Goal: Task Accomplishment & Management: Complete application form

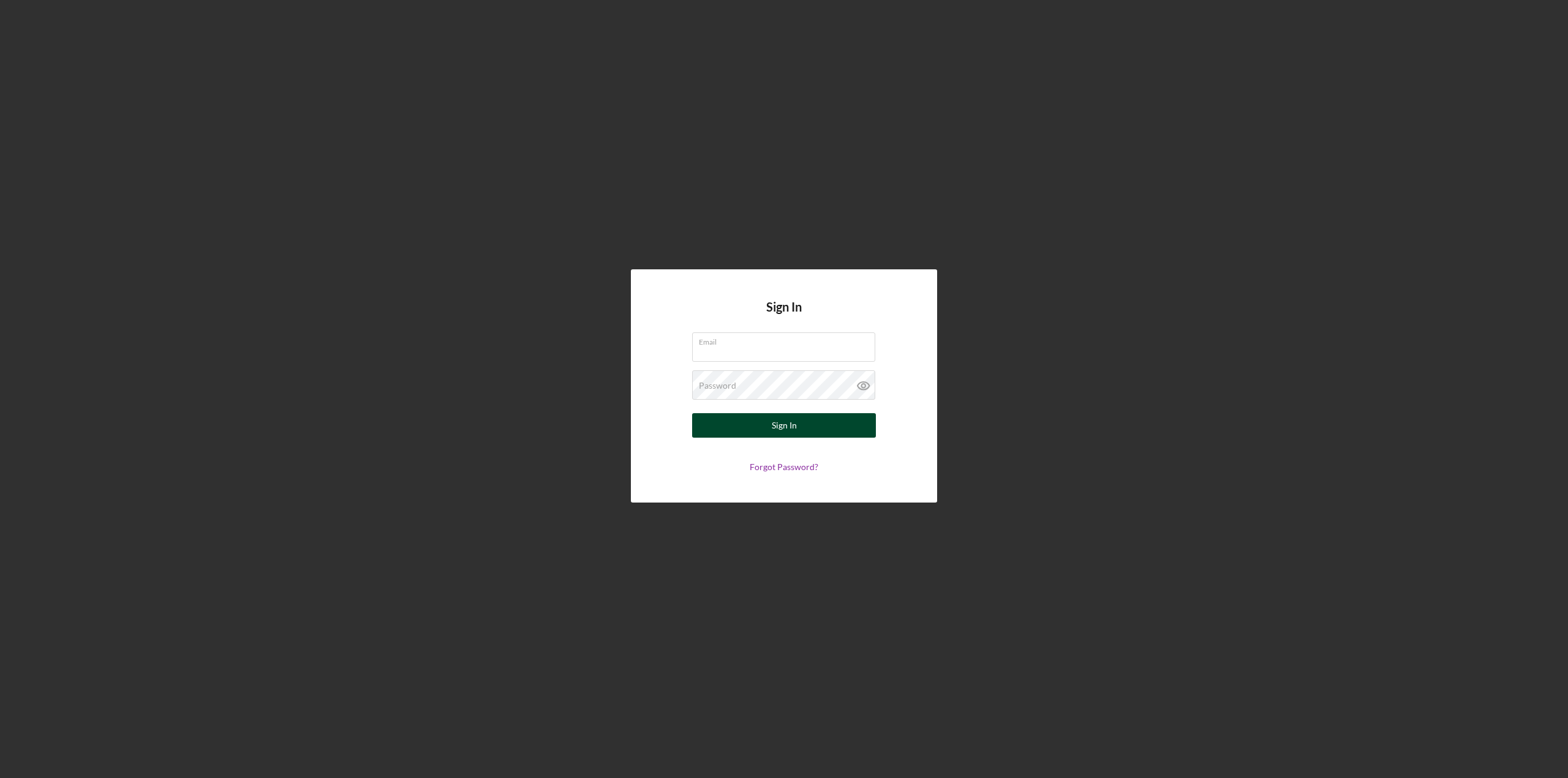
type input "[EMAIL_ADDRESS][DOMAIN_NAME]"
click at [833, 417] on button "Sign In" at bounding box center [783, 425] width 184 height 25
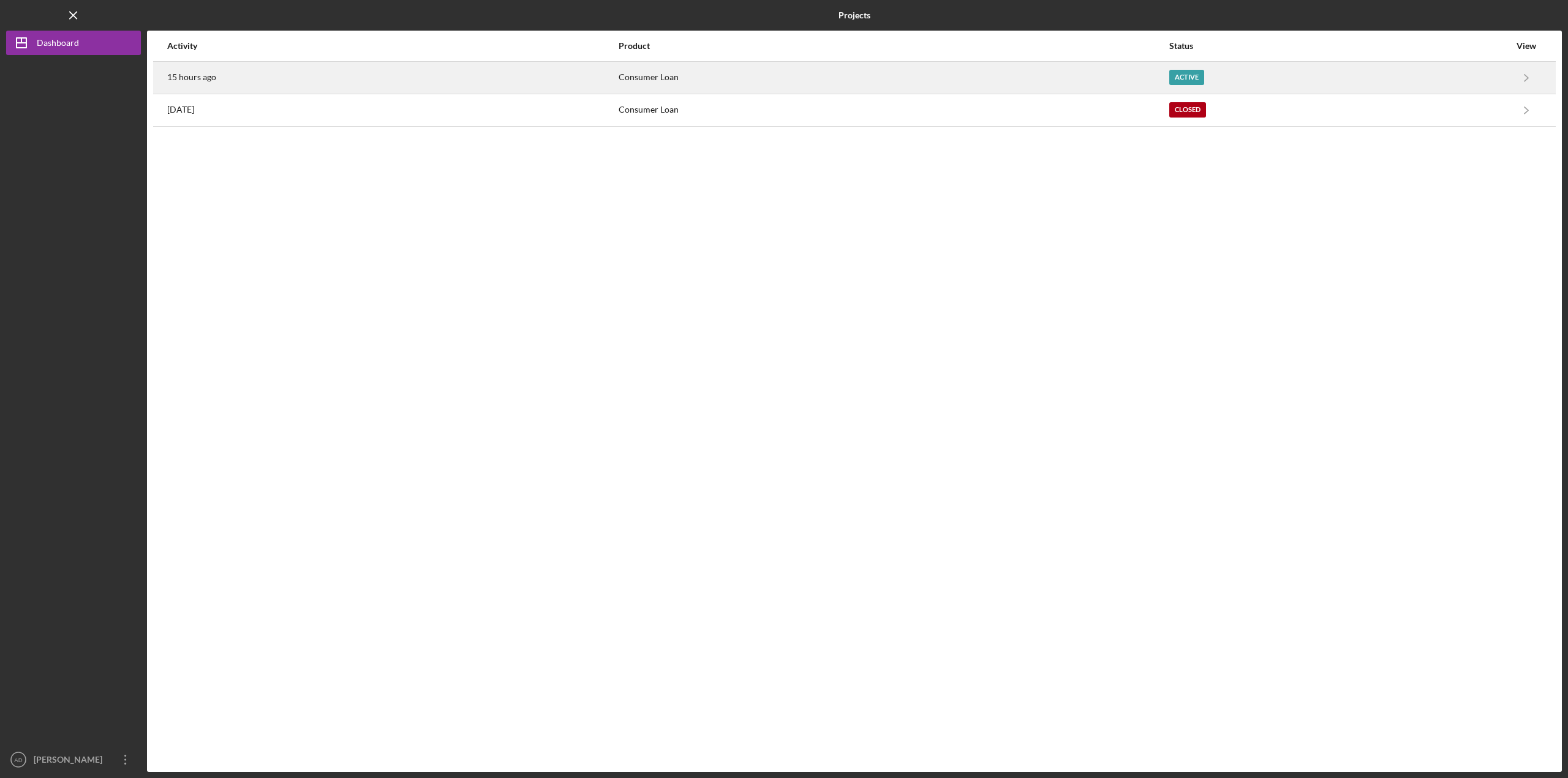
click at [317, 82] on div "15 hours ago" at bounding box center [392, 77] width 451 height 31
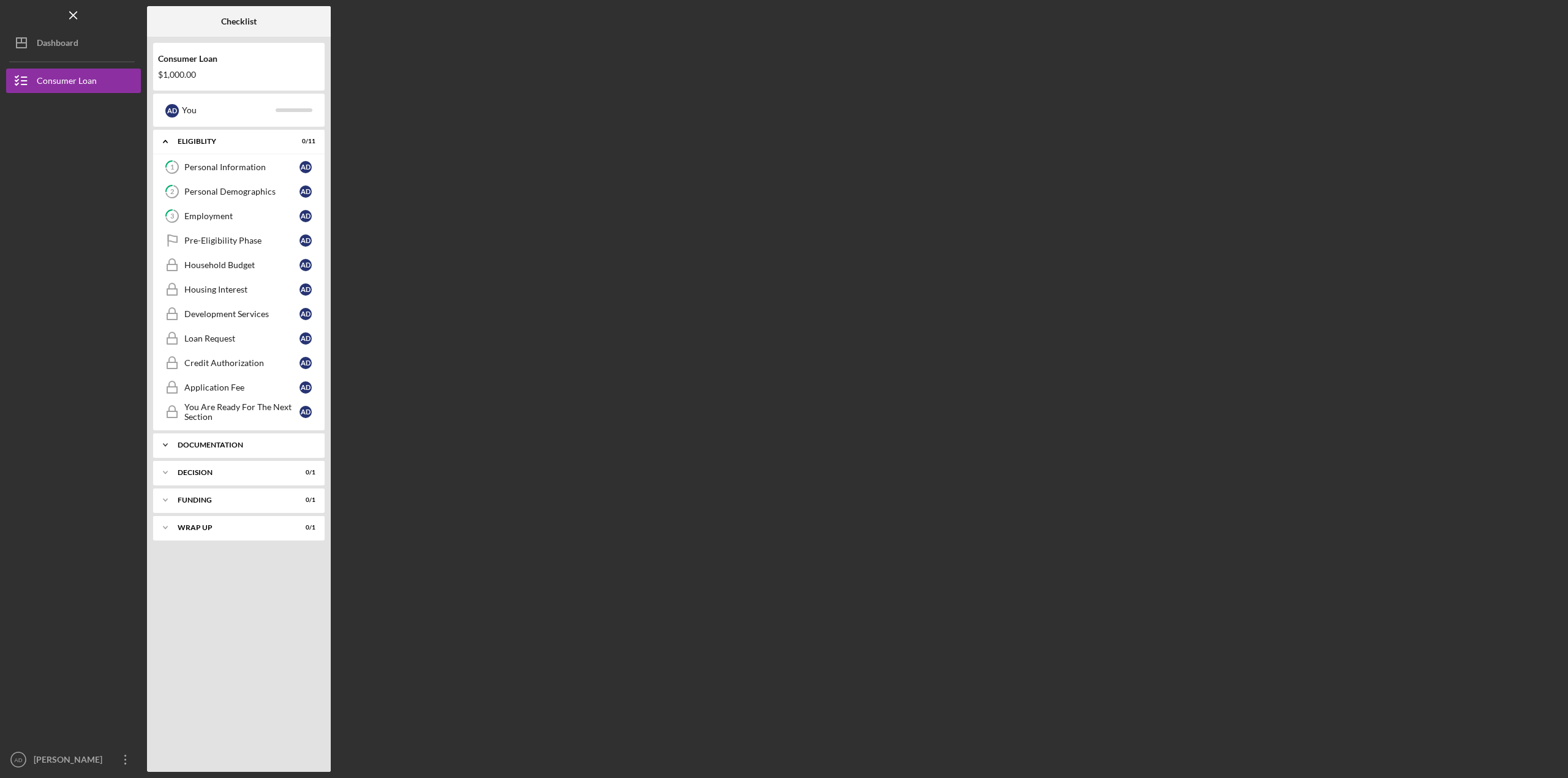
click at [160, 445] on icon "Icon/Expander" at bounding box center [165, 445] width 25 height 25
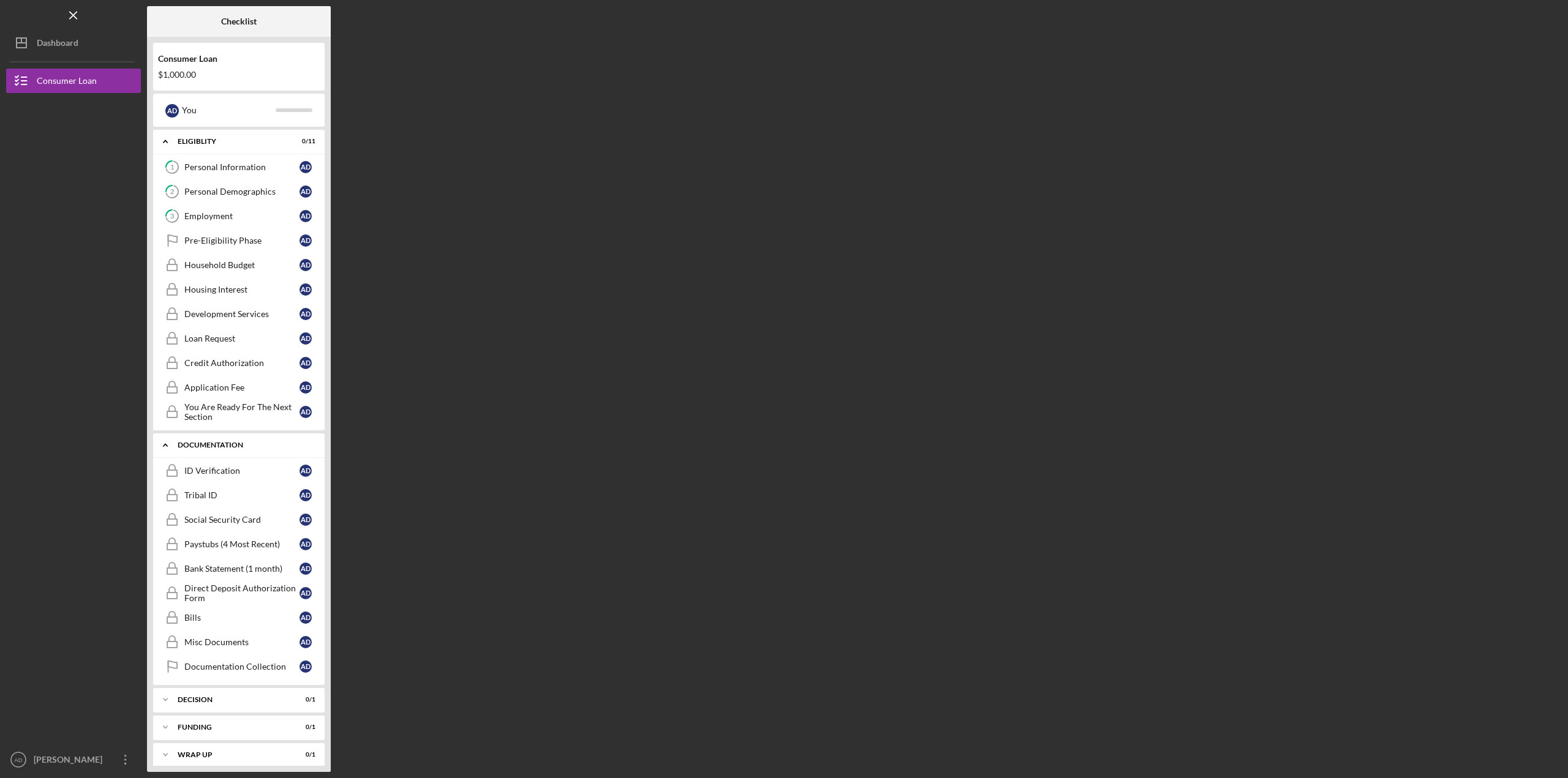
click at [166, 444] on icon "Icon/Expander" at bounding box center [165, 445] width 25 height 25
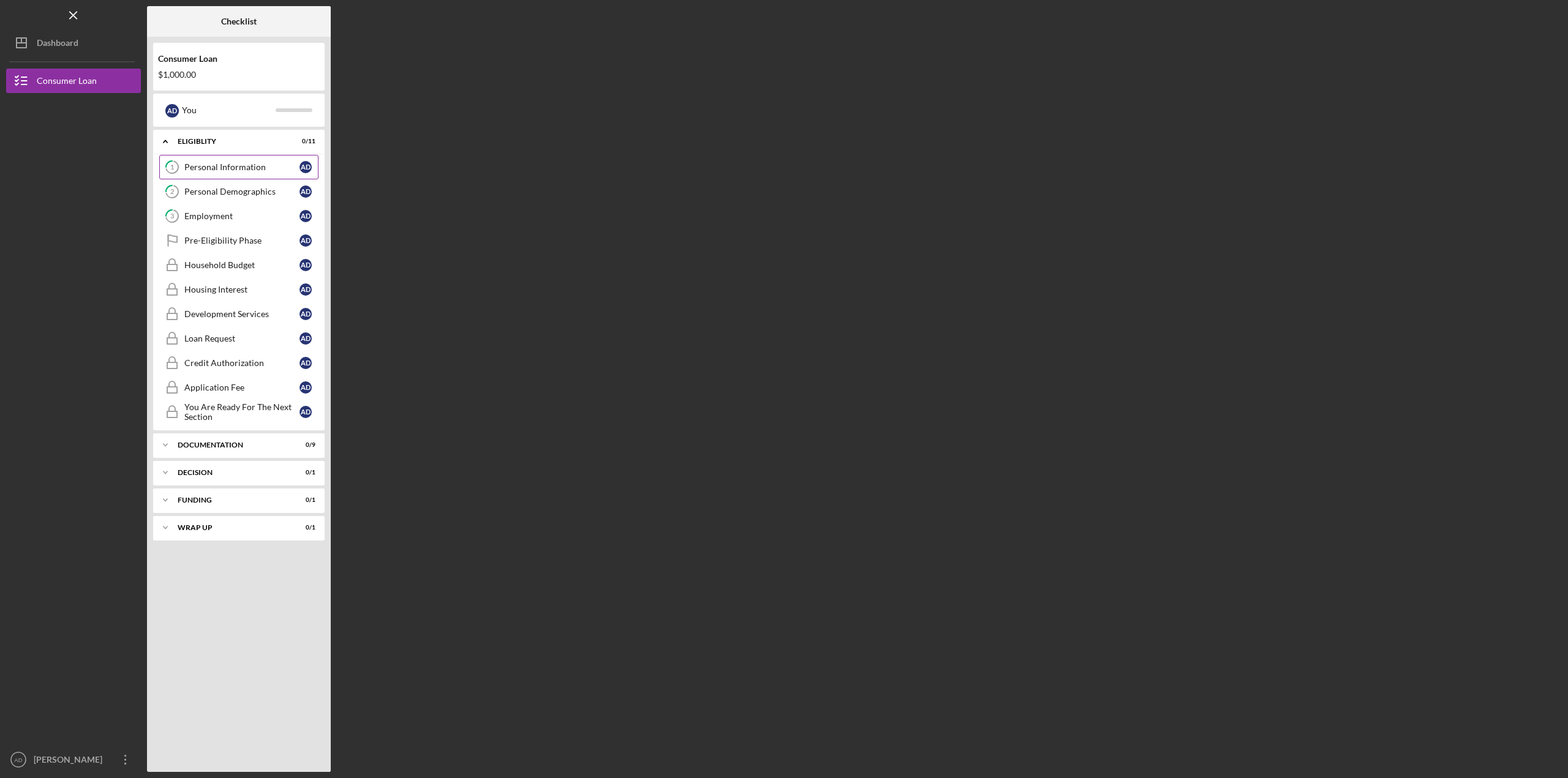
click at [231, 168] on div "Personal Information" at bounding box center [242, 168] width 115 height 10
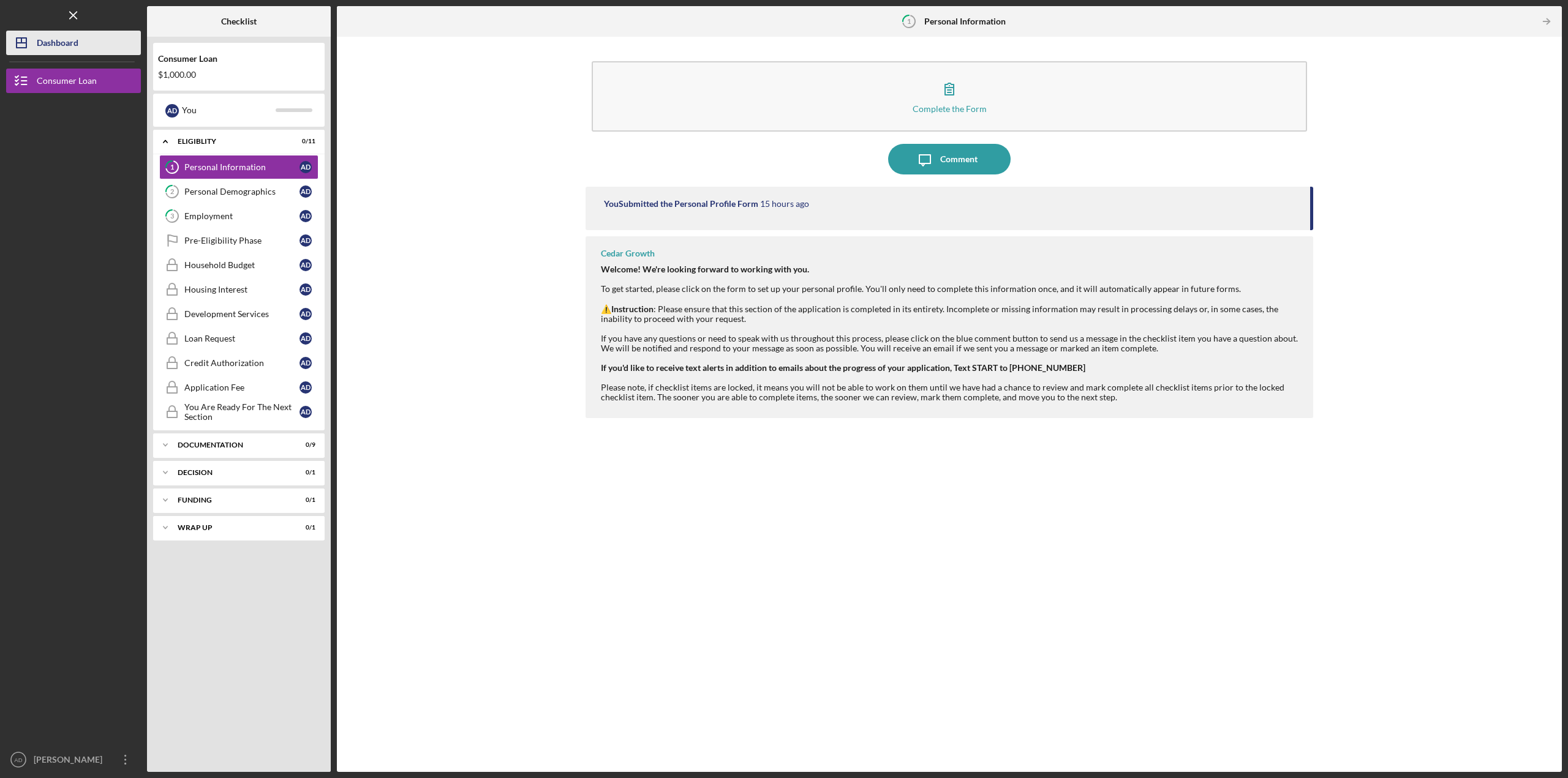
click at [49, 41] on div "Dashboard" at bounding box center [58, 45] width 42 height 28
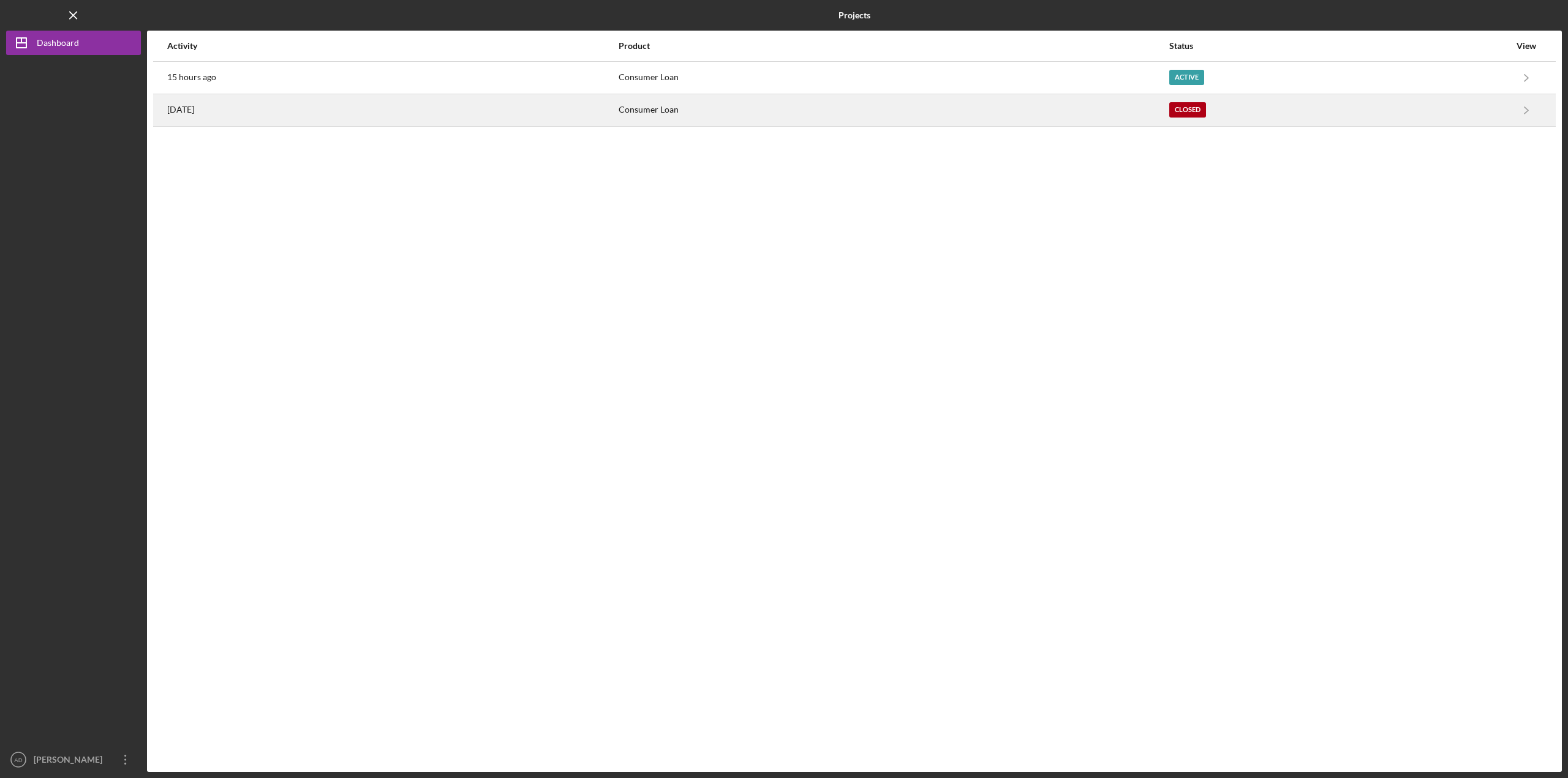
click at [617, 114] on div "[DATE]" at bounding box center [392, 110] width 451 height 31
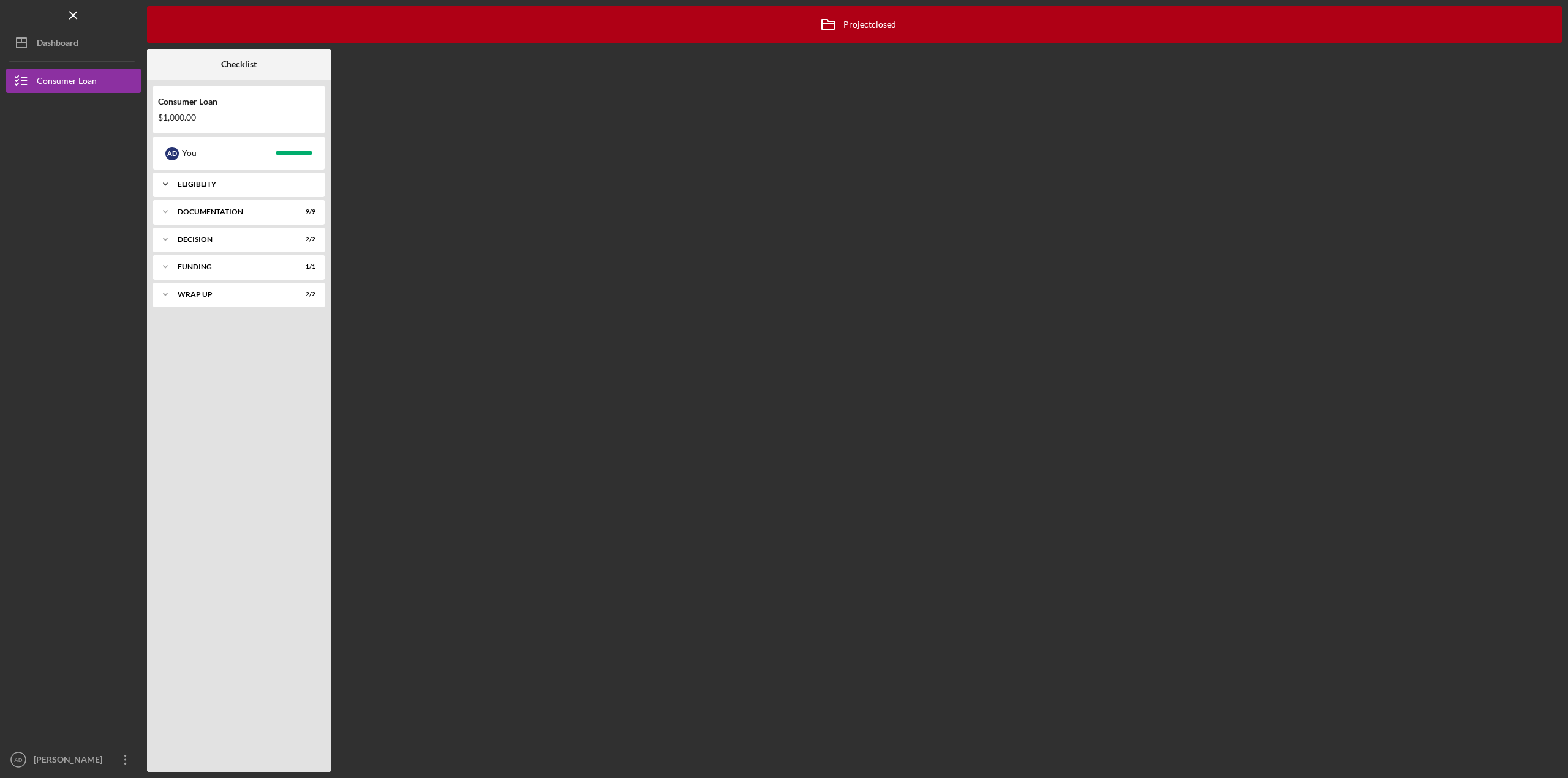
click at [164, 182] on icon "Icon/Expander" at bounding box center [165, 184] width 25 height 25
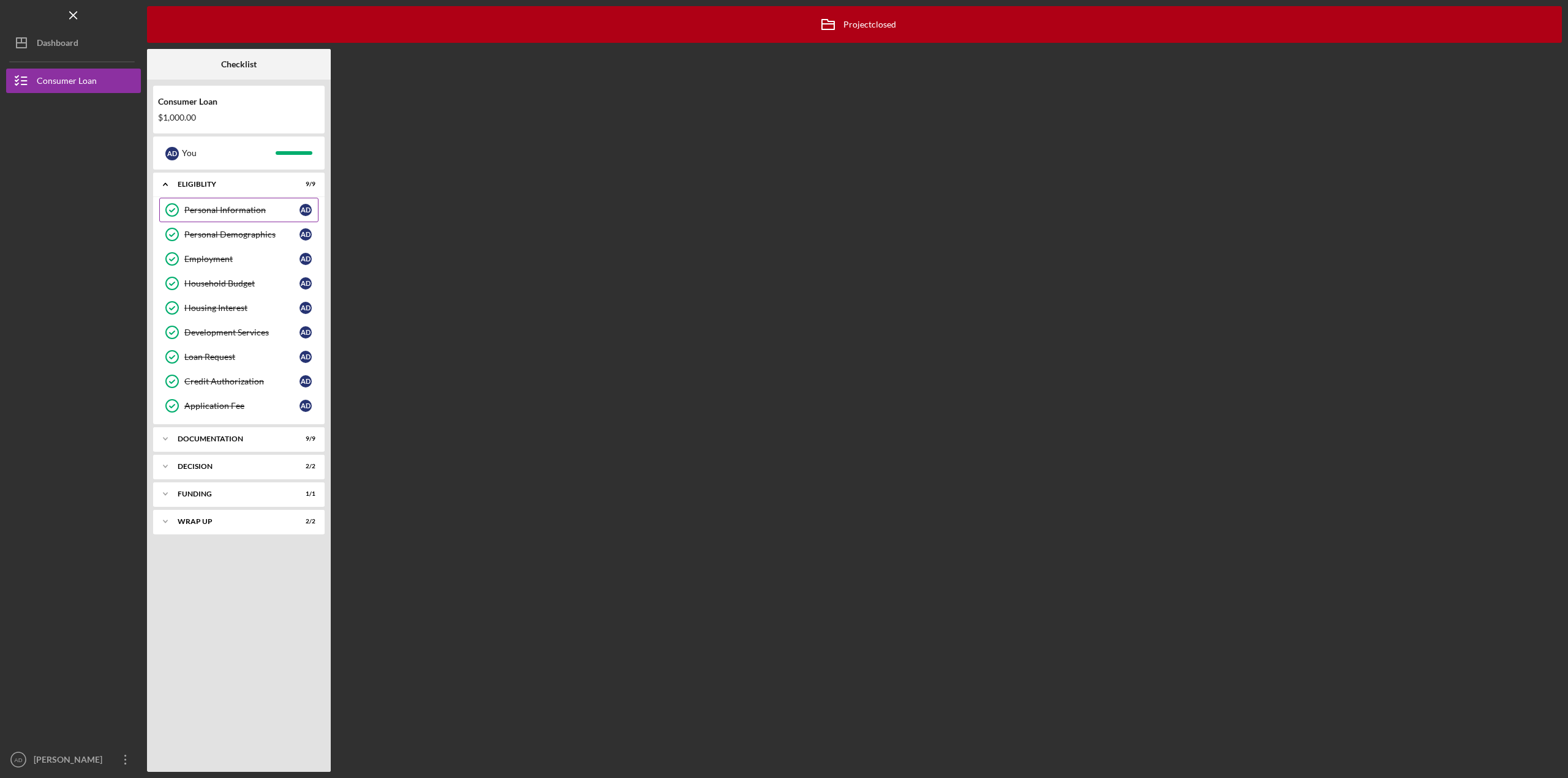
click at [220, 210] on div "Personal Information" at bounding box center [242, 210] width 115 height 10
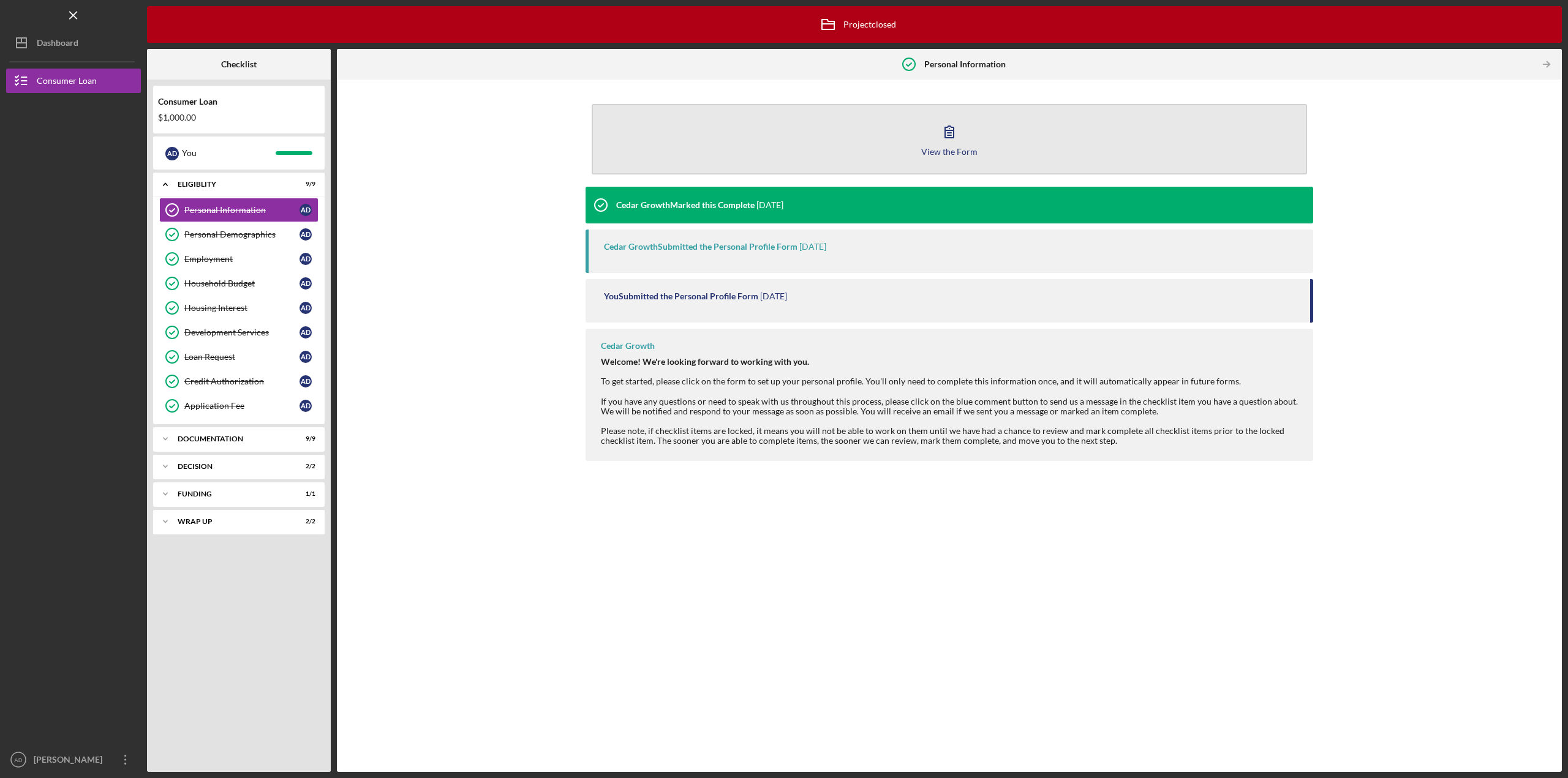
click at [965, 155] on div "View the Form" at bounding box center [949, 151] width 57 height 9
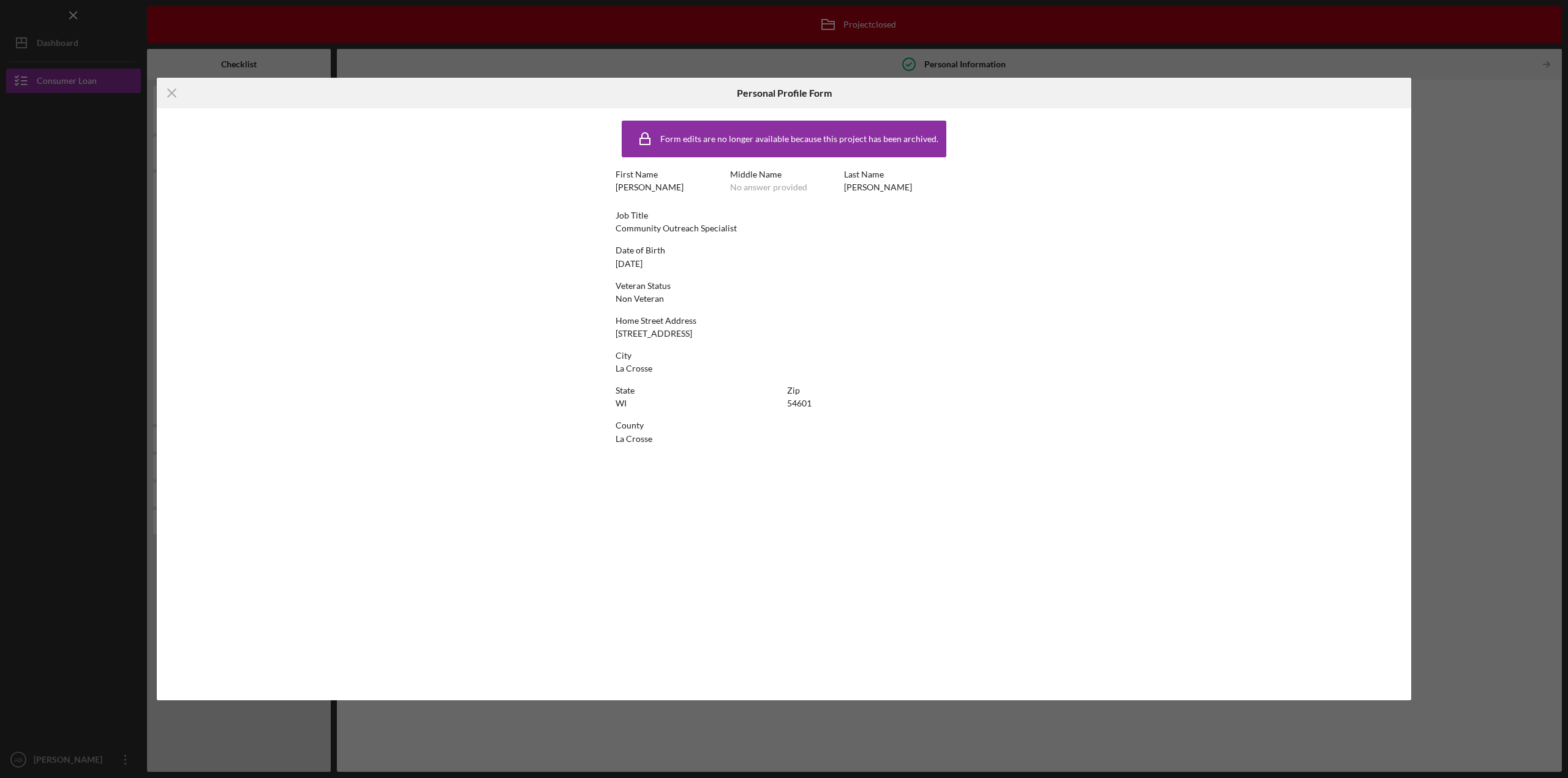
click at [176, 93] on icon "Icon/Menu Close" at bounding box center [172, 92] width 31 height 31
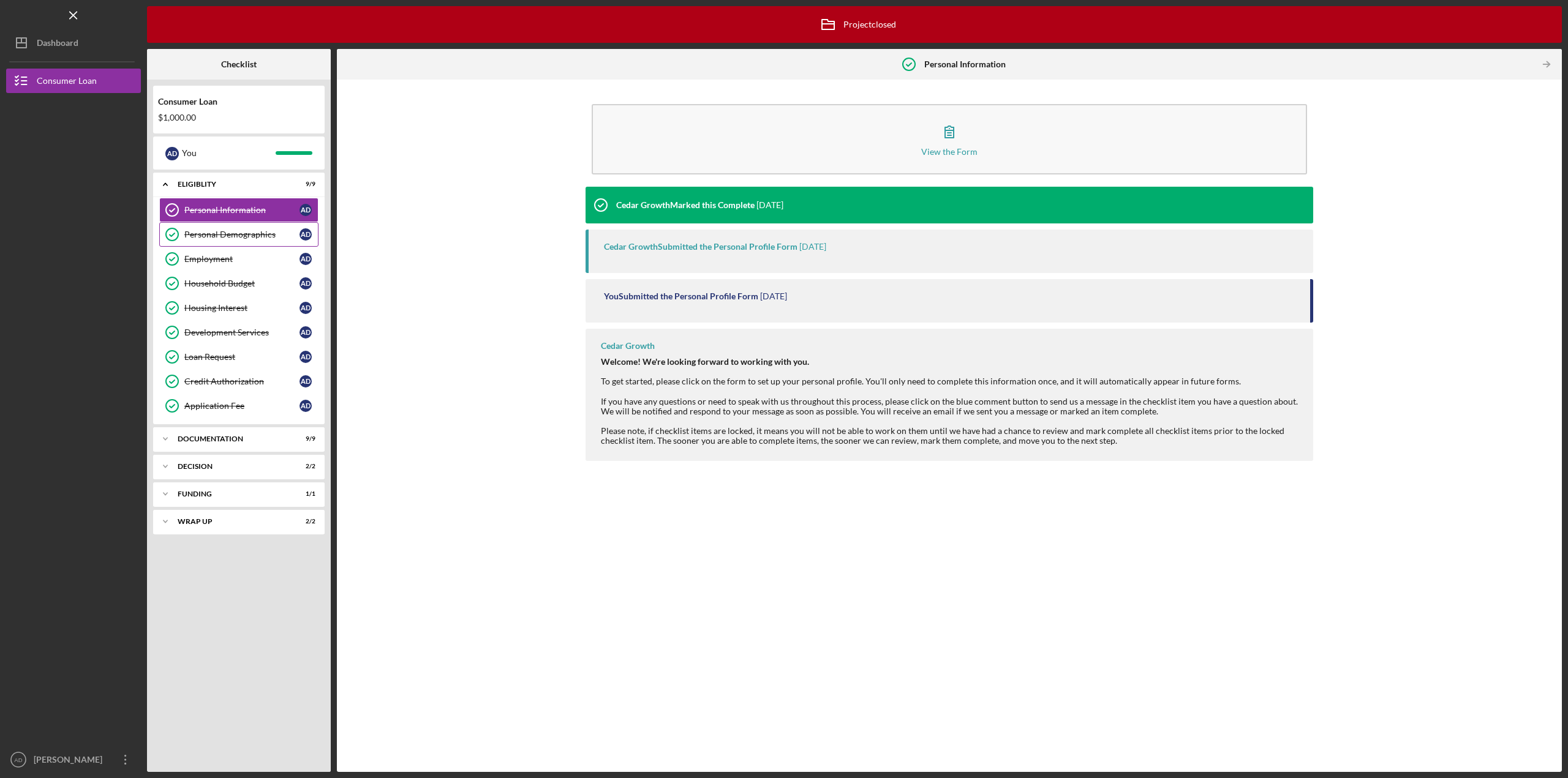
click at [204, 234] on div "Personal Demographics" at bounding box center [242, 234] width 115 height 10
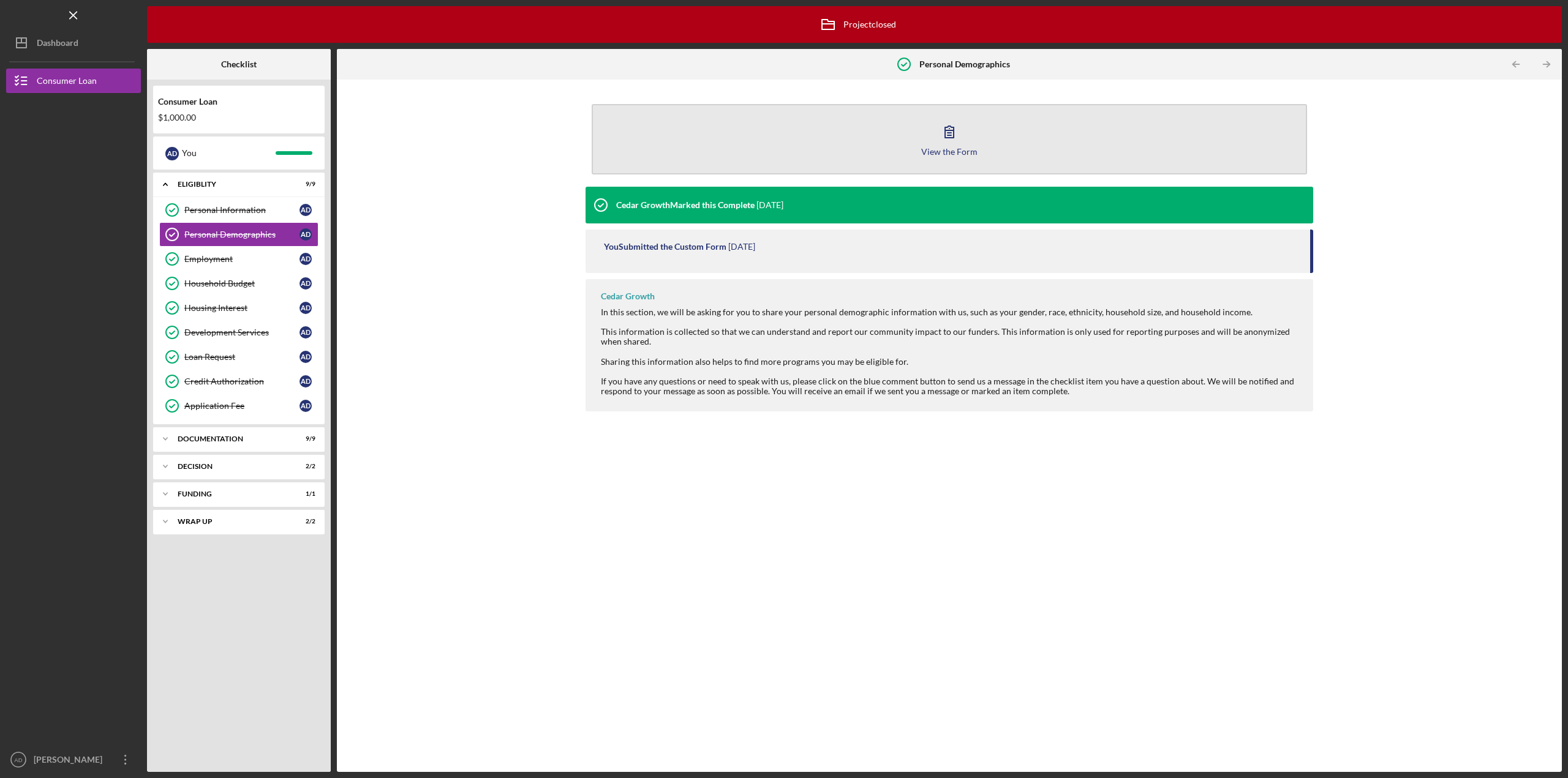
click at [967, 154] on div "View the Form" at bounding box center [949, 151] width 57 height 9
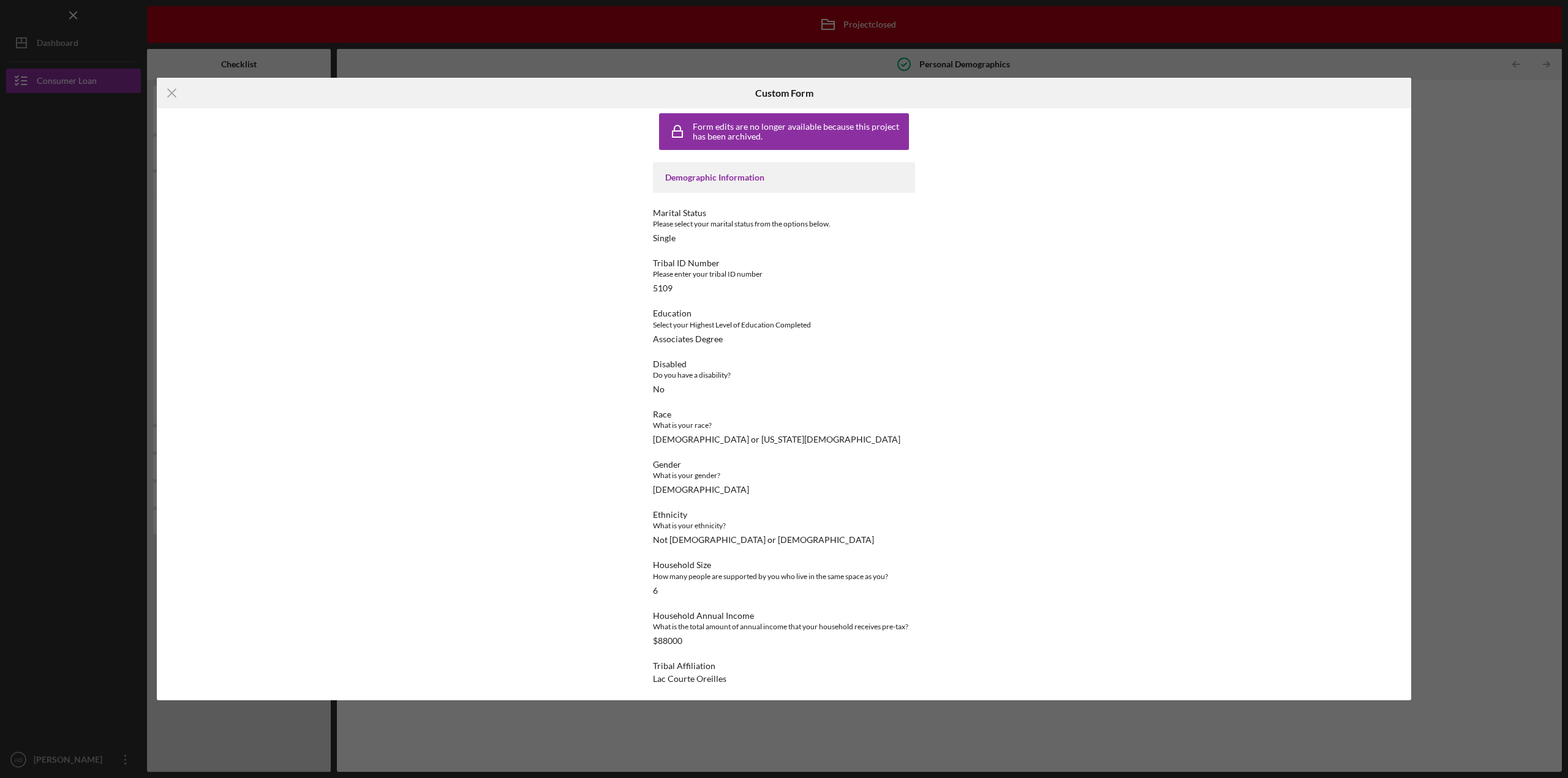
scroll to position [9, 0]
click at [172, 96] on icon "Icon/Menu Close" at bounding box center [172, 92] width 31 height 31
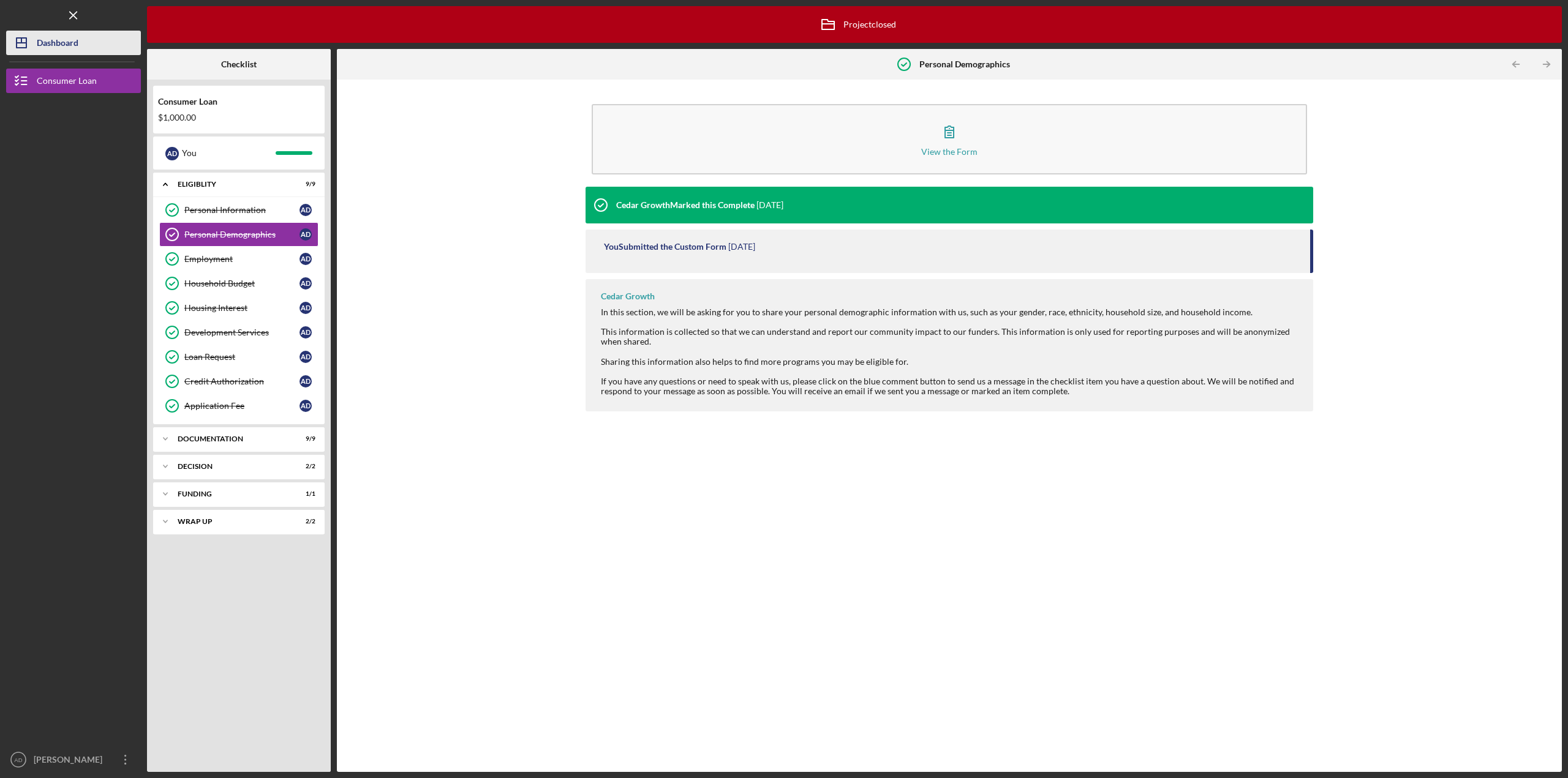
click at [60, 45] on div "Dashboard" at bounding box center [58, 45] width 42 height 28
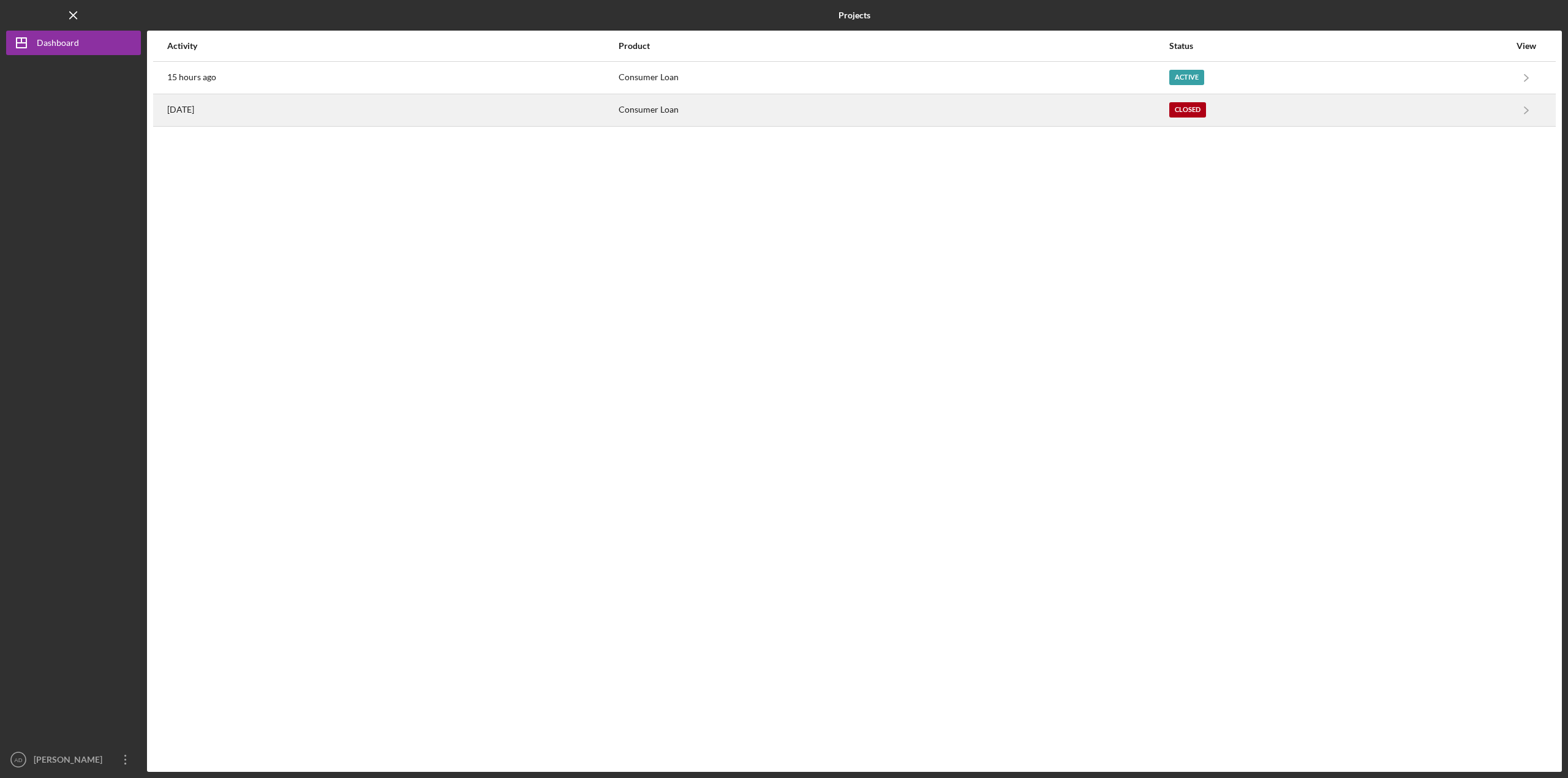
click at [1049, 106] on div "Consumer Loan" at bounding box center [892, 110] width 549 height 31
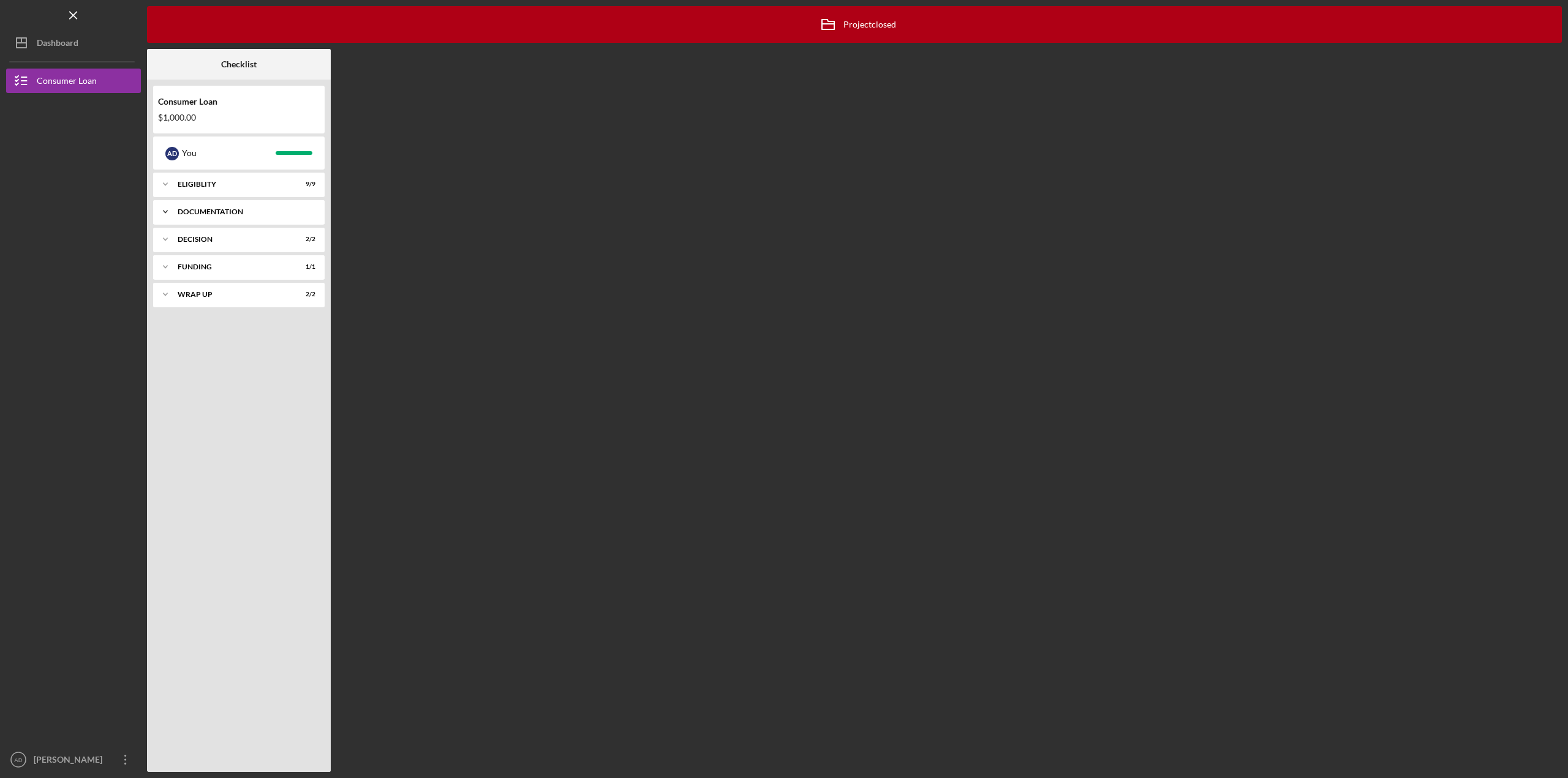
click at [163, 210] on icon "Icon/Expander" at bounding box center [165, 211] width 25 height 25
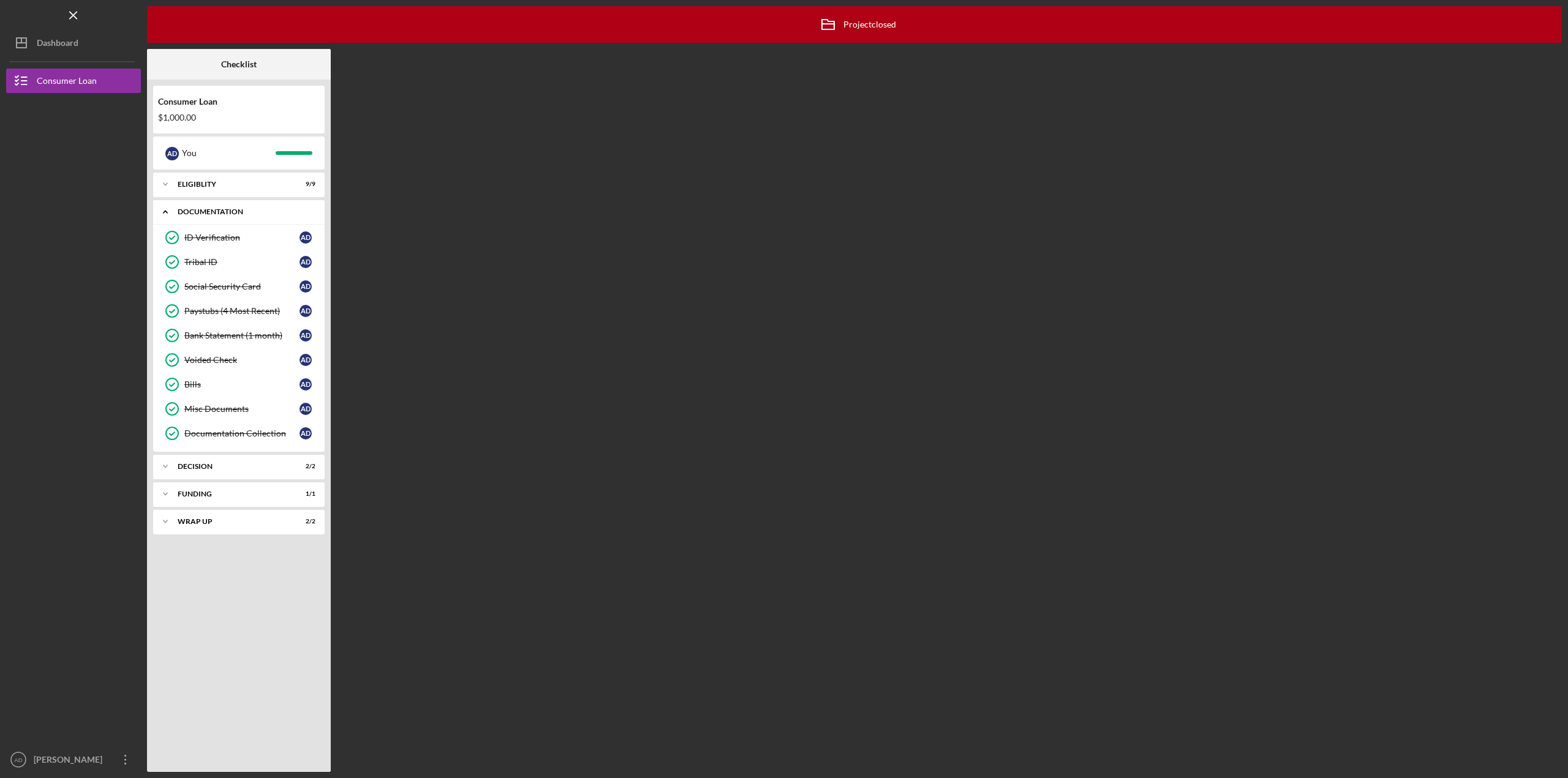
click at [163, 210] on icon "Icon/Expander" at bounding box center [165, 211] width 25 height 25
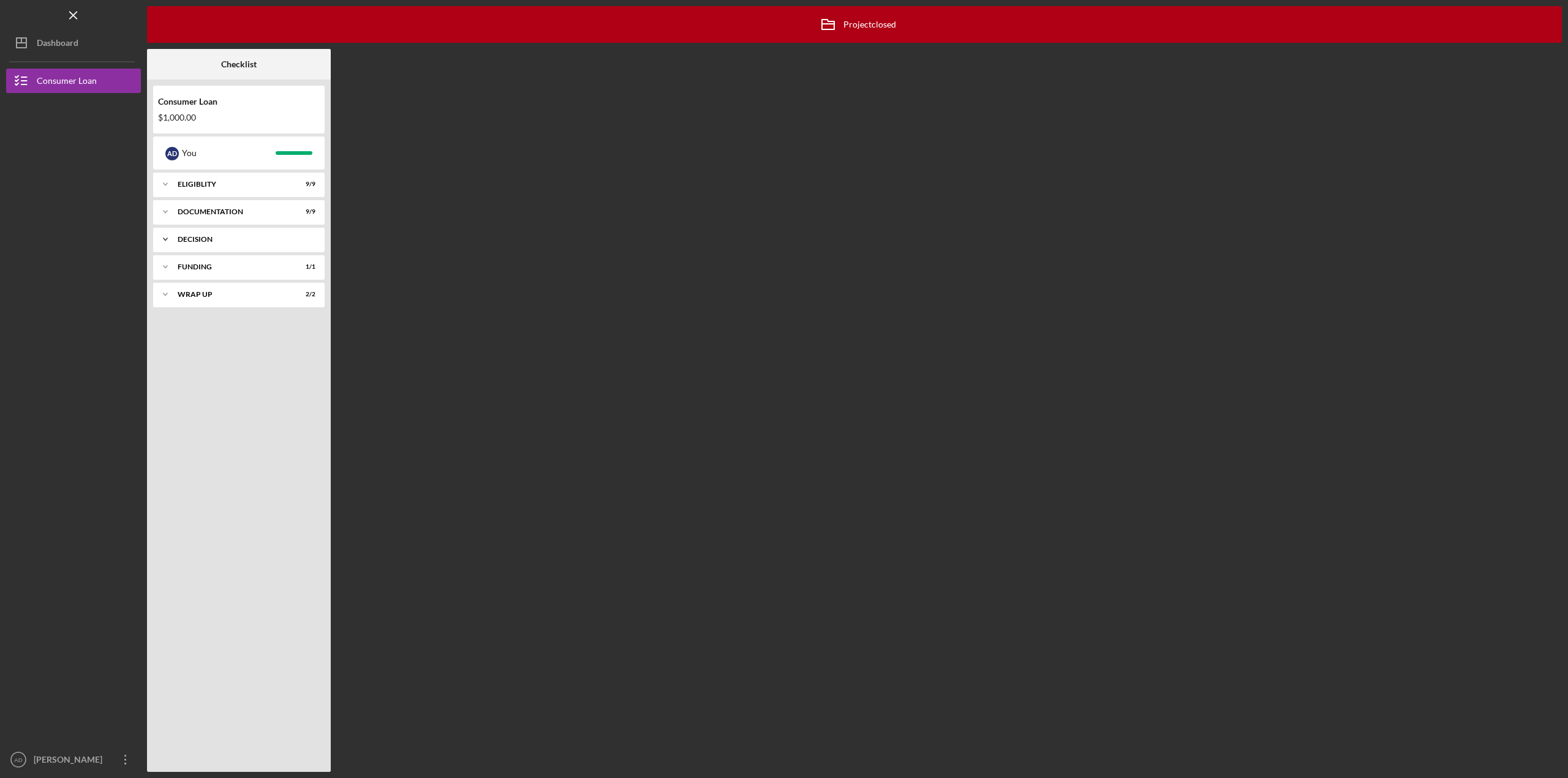
click at [161, 241] on icon "Icon/Expander" at bounding box center [165, 239] width 25 height 25
click at [163, 271] on icon "Icon/Expander" at bounding box center [165, 267] width 25 height 25
click at [161, 295] on icon "Icon/Expander" at bounding box center [165, 294] width 25 height 25
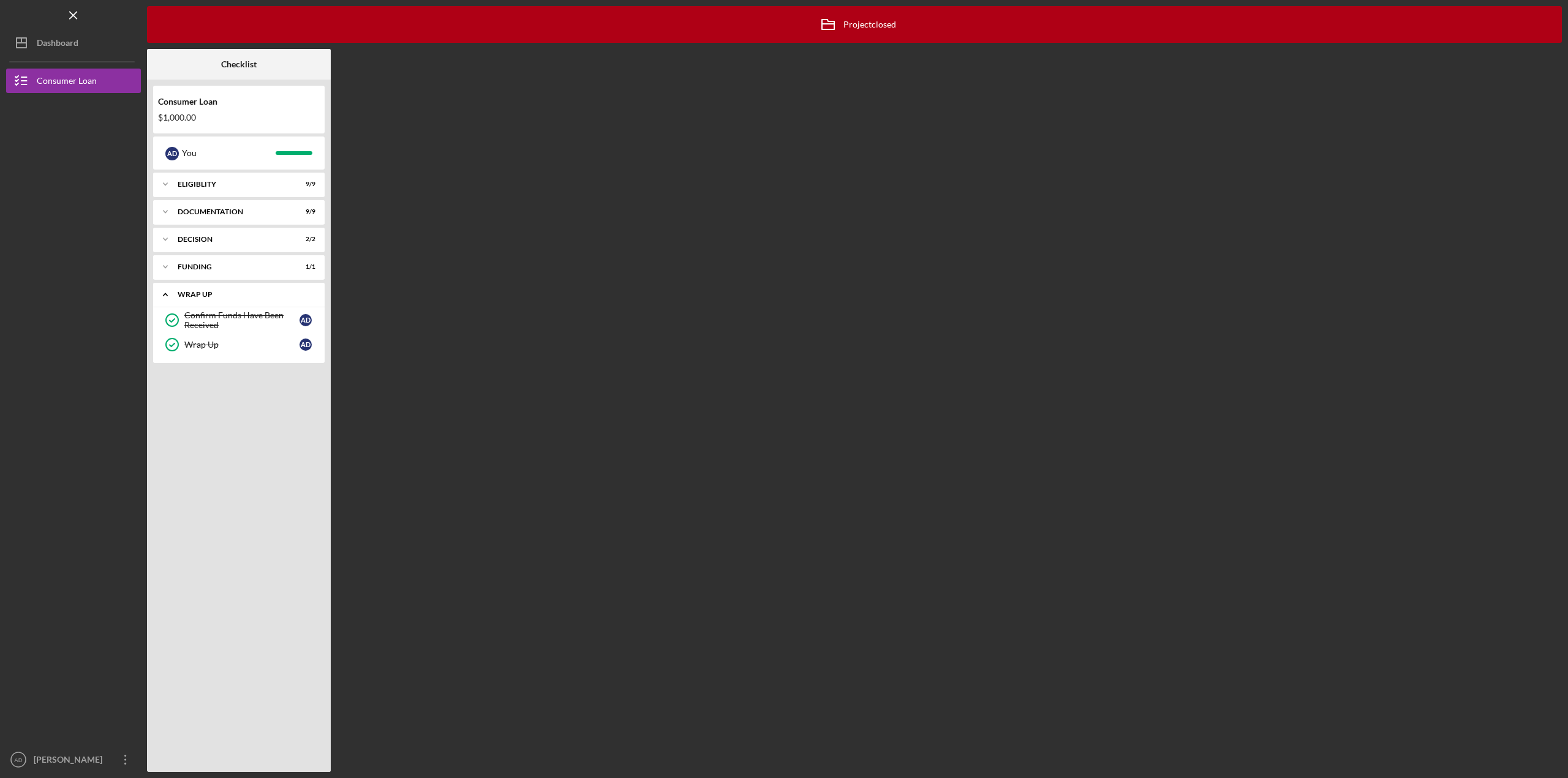
click at [163, 295] on icon "Icon/Expander" at bounding box center [165, 294] width 25 height 25
click at [163, 243] on icon "Icon/Expander" at bounding box center [165, 239] width 25 height 25
click at [163, 239] on icon "Icon/Expander" at bounding box center [165, 239] width 25 height 25
click at [167, 216] on icon "Icon/Expander" at bounding box center [165, 211] width 25 height 25
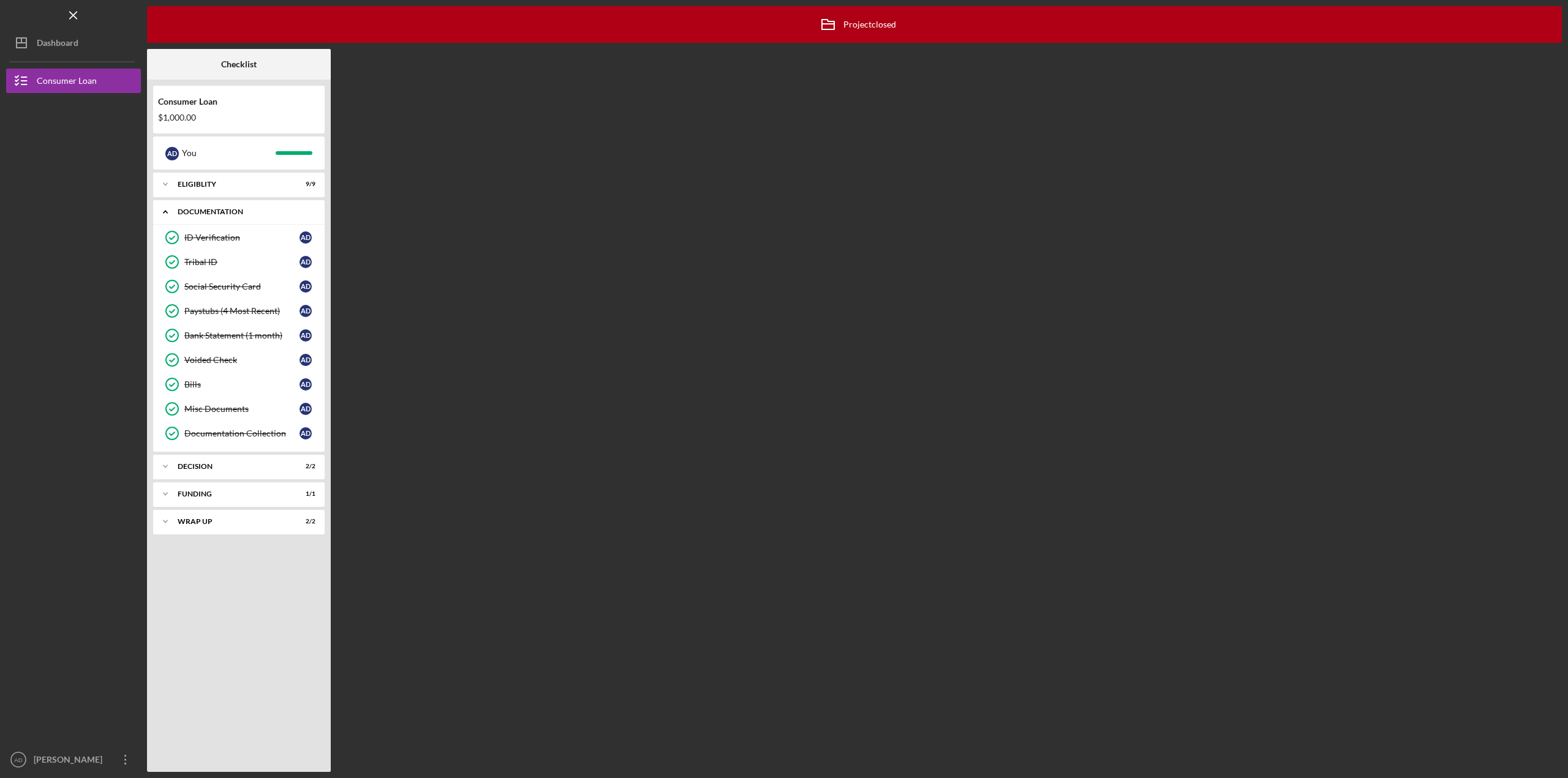
click at [162, 207] on icon "Icon/Expander" at bounding box center [165, 211] width 25 height 25
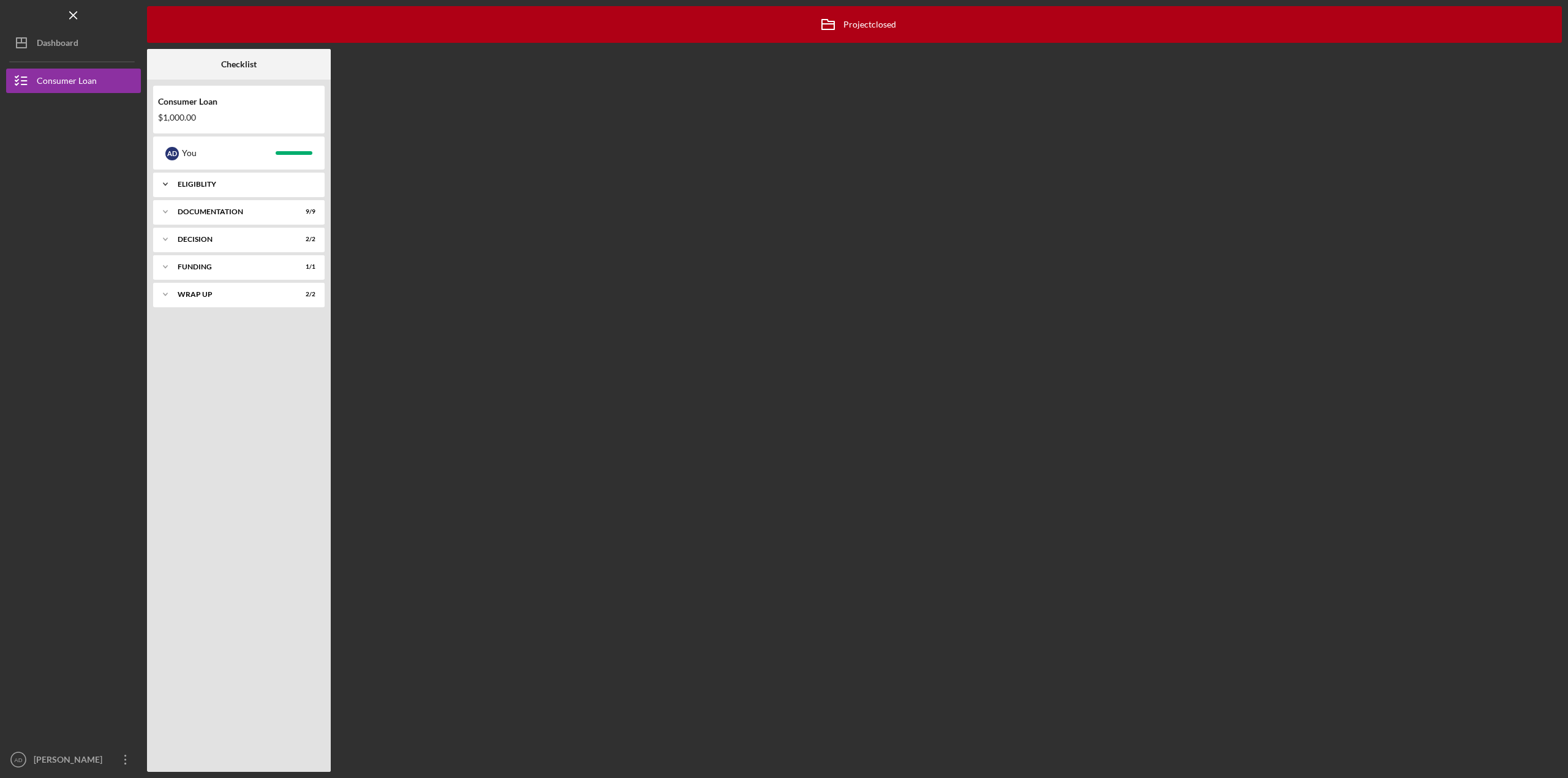
click at [171, 188] on icon "Icon/Expander" at bounding box center [165, 184] width 25 height 25
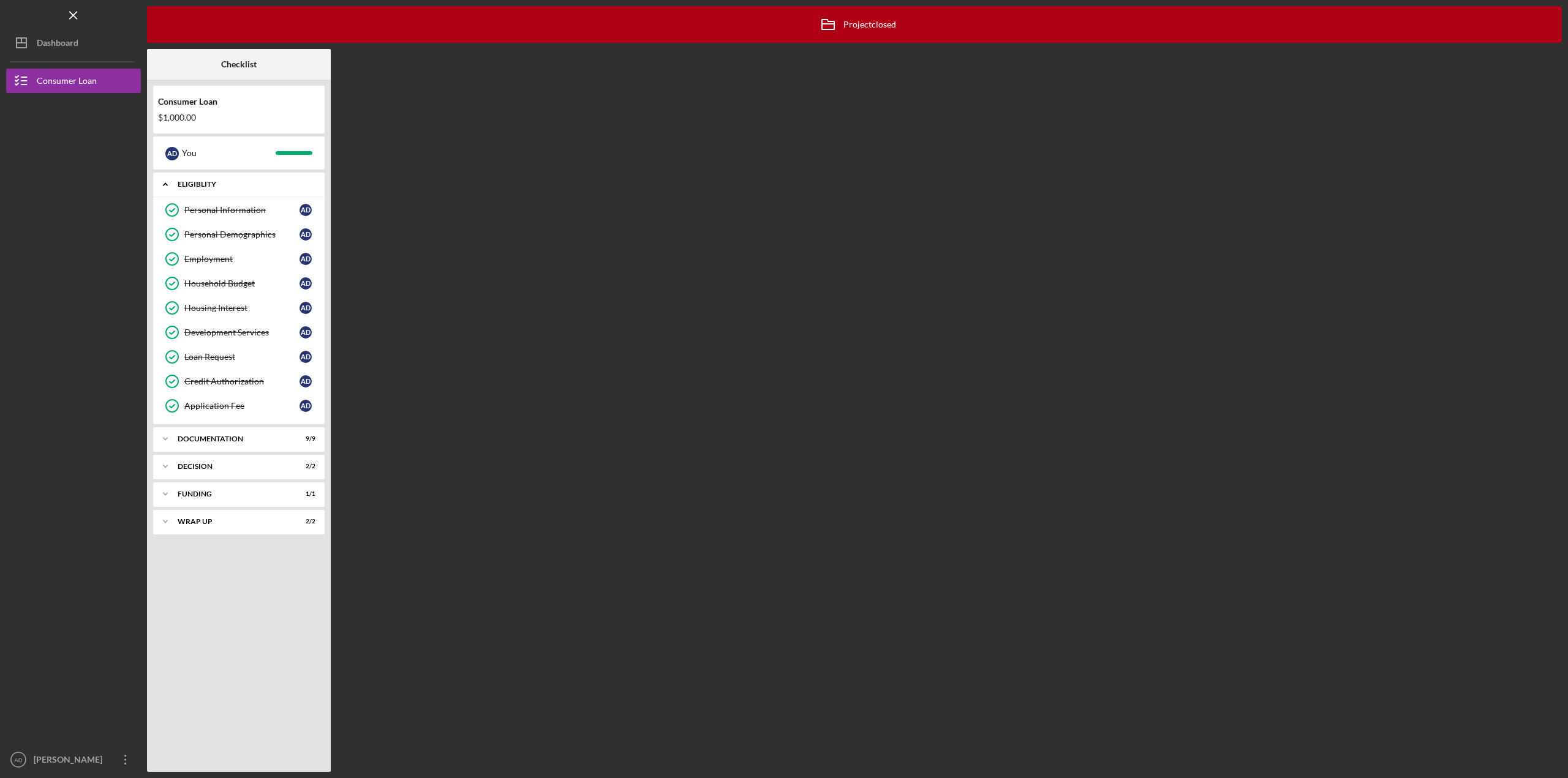
click at [166, 188] on icon "Icon/Expander" at bounding box center [165, 184] width 25 height 25
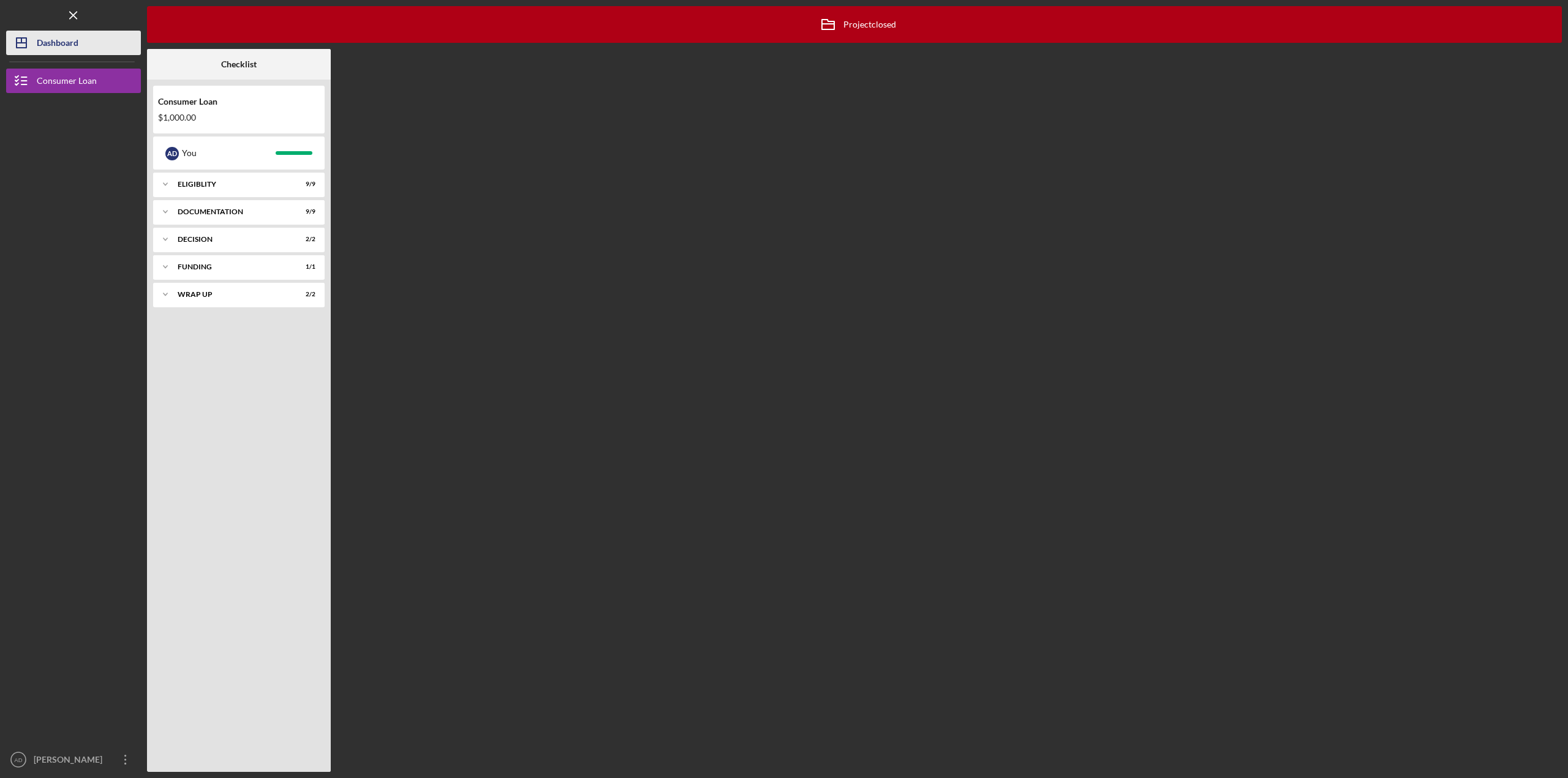
click at [67, 44] on div "Dashboard" at bounding box center [58, 45] width 42 height 28
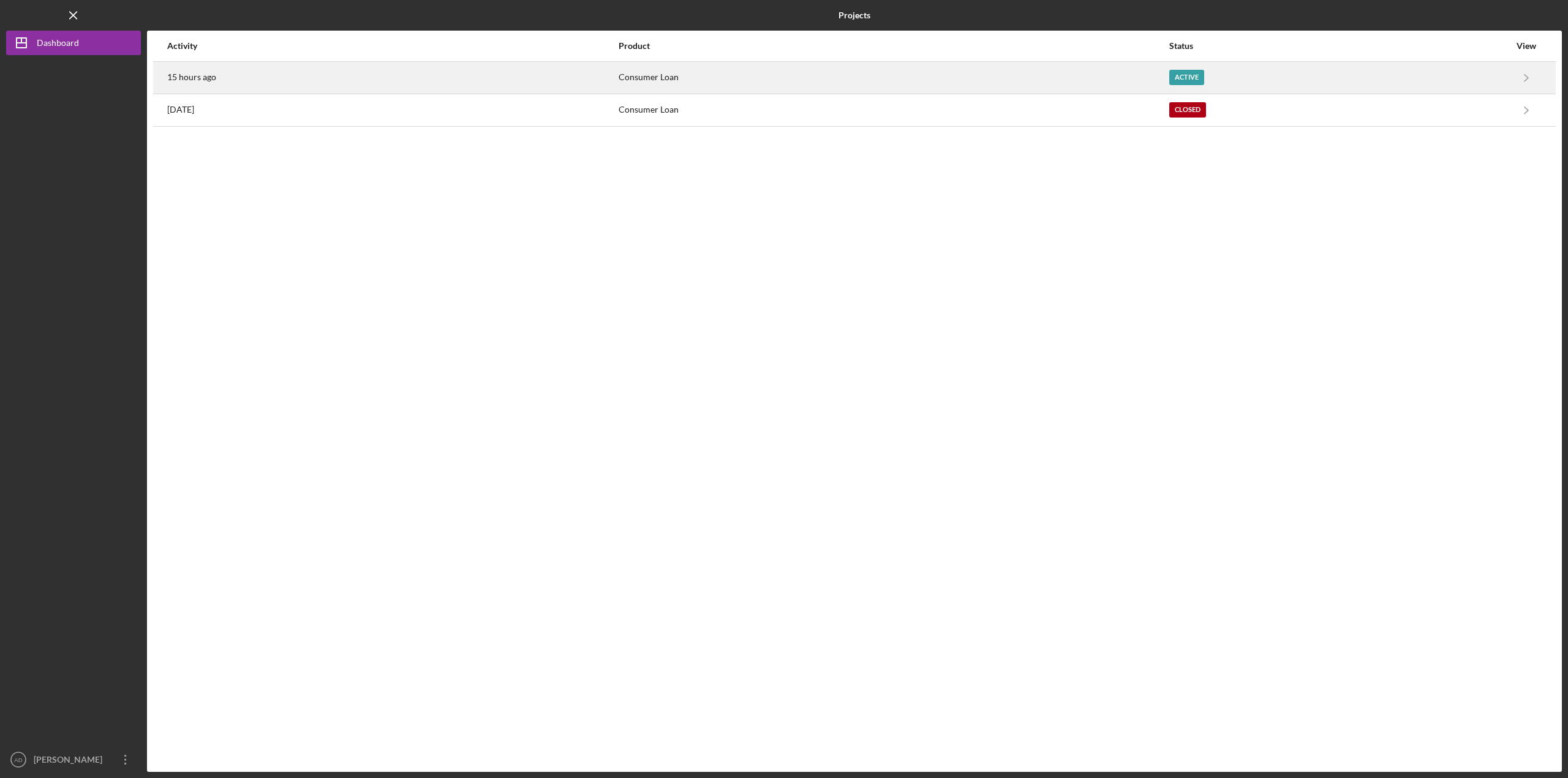
click at [258, 83] on div "15 hours ago" at bounding box center [392, 77] width 451 height 31
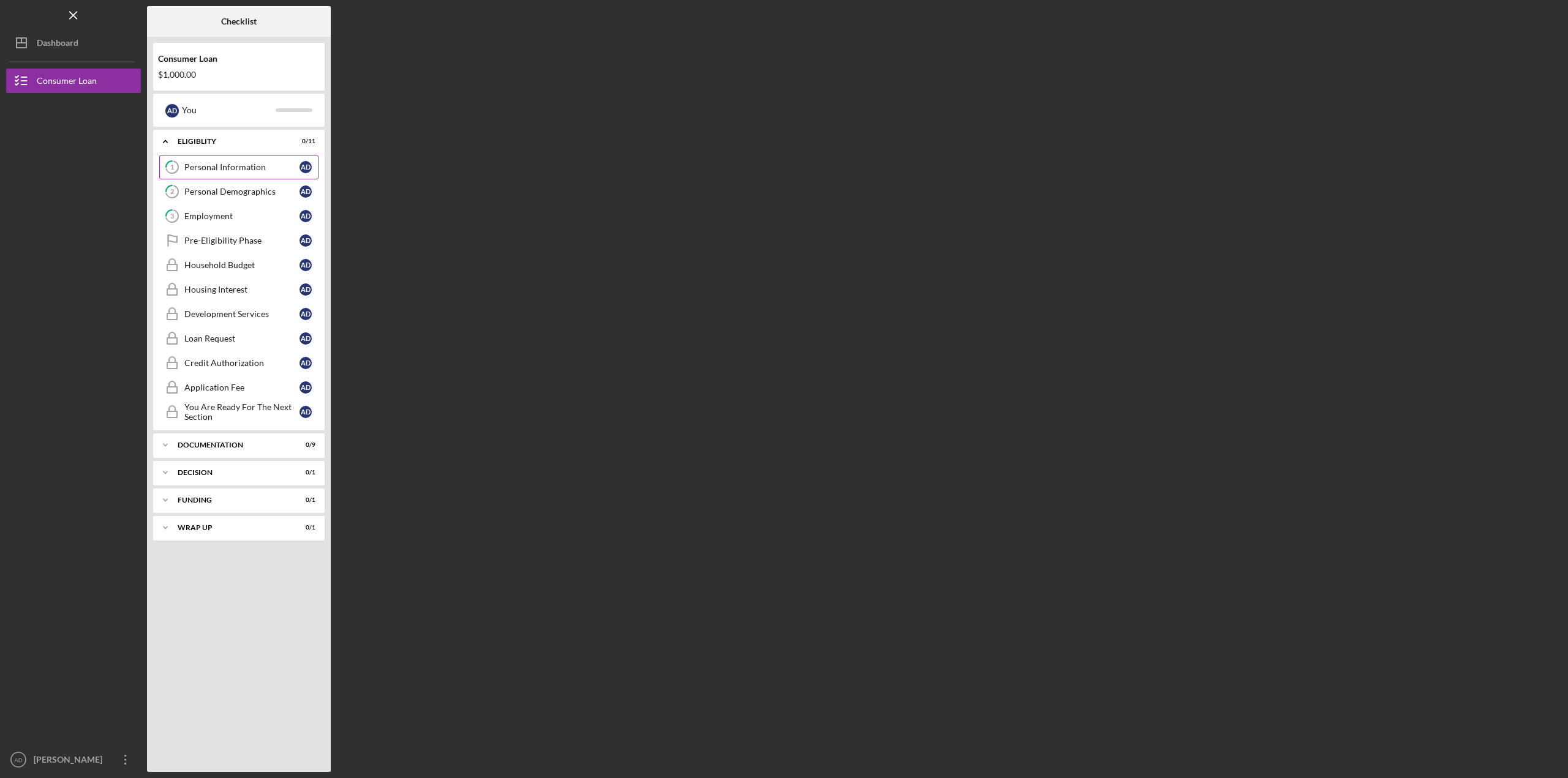
click at [252, 169] on div "Personal Information" at bounding box center [242, 168] width 115 height 10
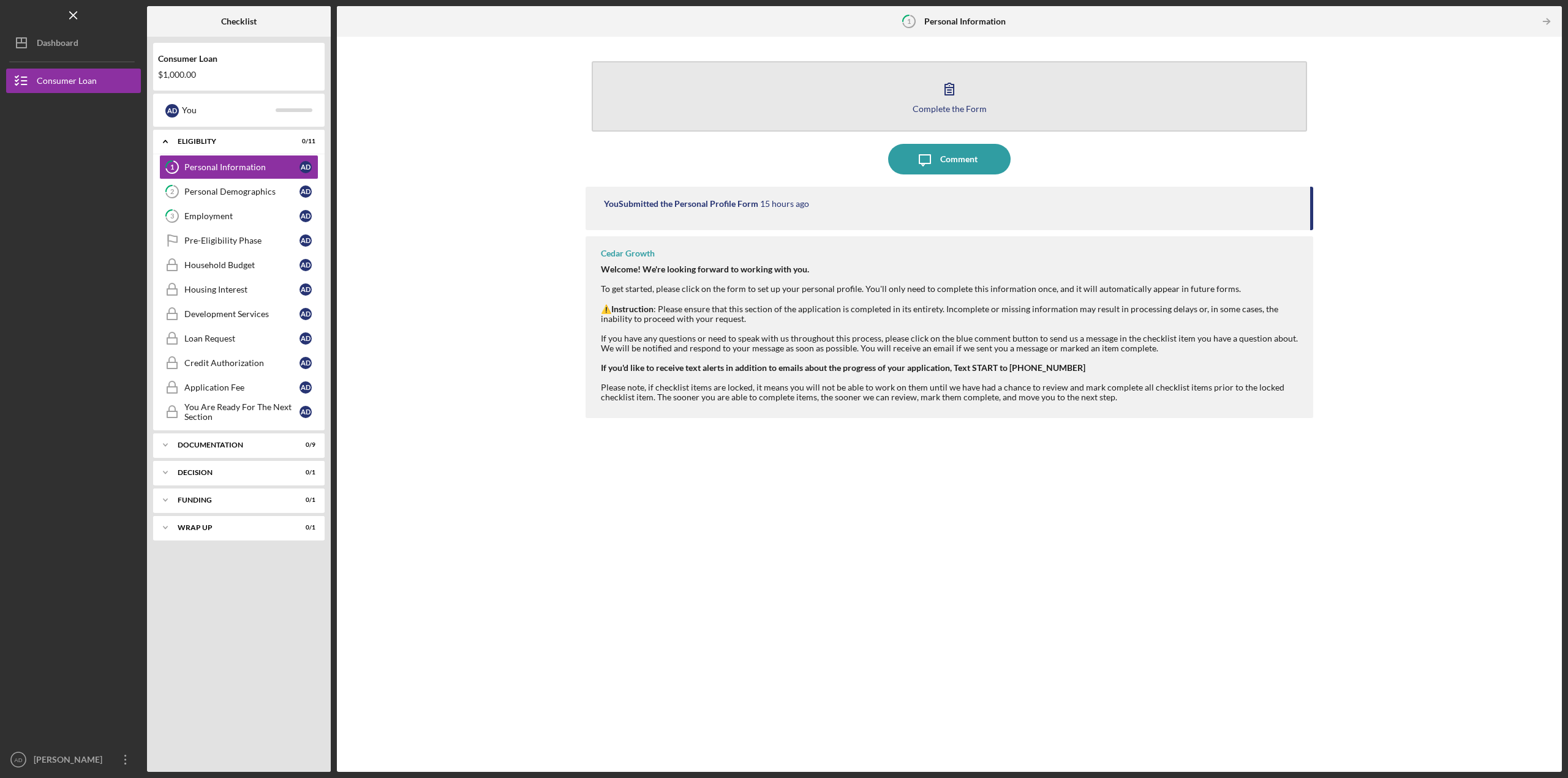
click at [975, 107] on div "Complete the Form" at bounding box center [949, 108] width 74 height 9
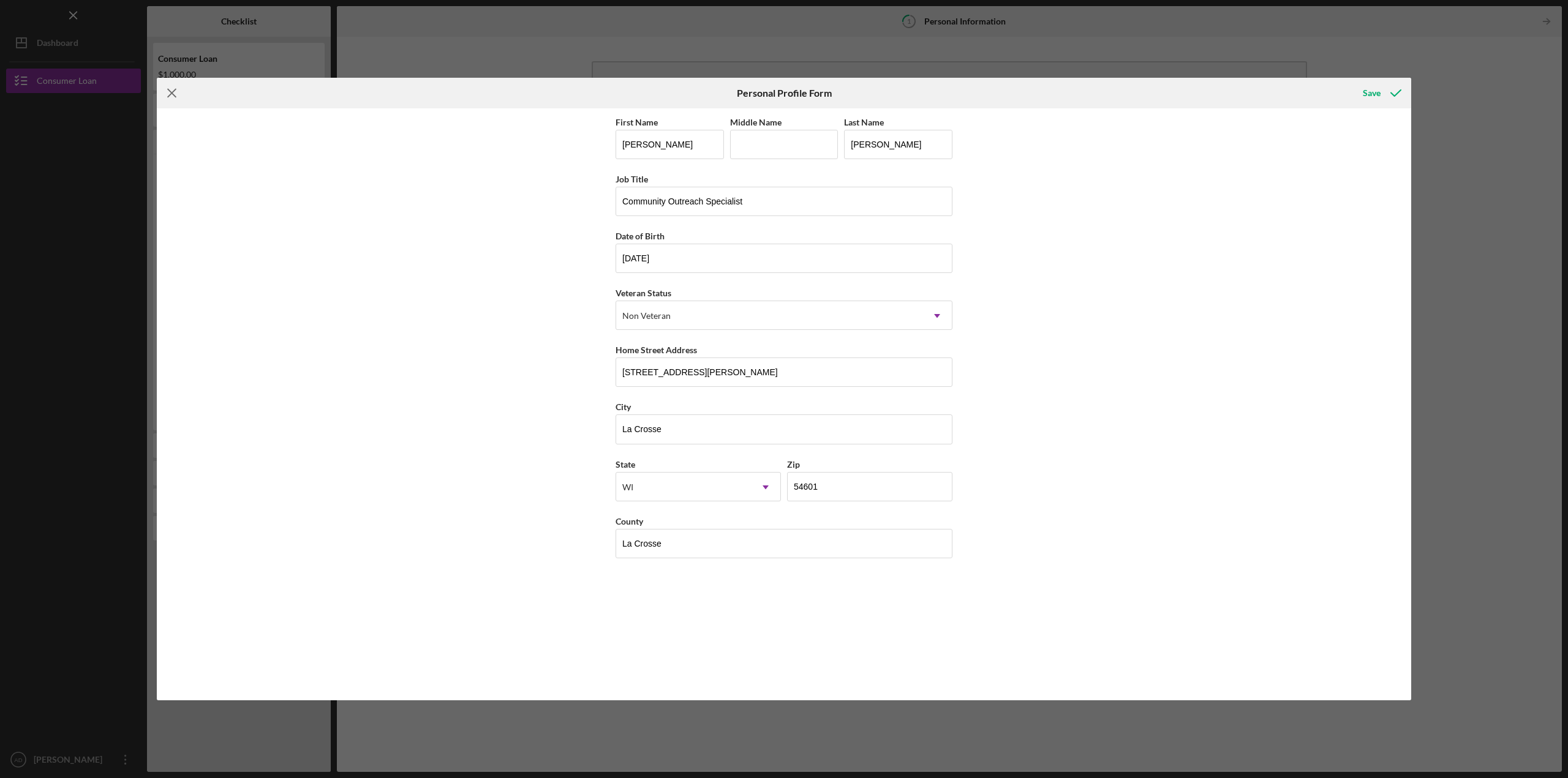
click at [177, 92] on icon "Icon/Menu Close" at bounding box center [172, 92] width 31 height 31
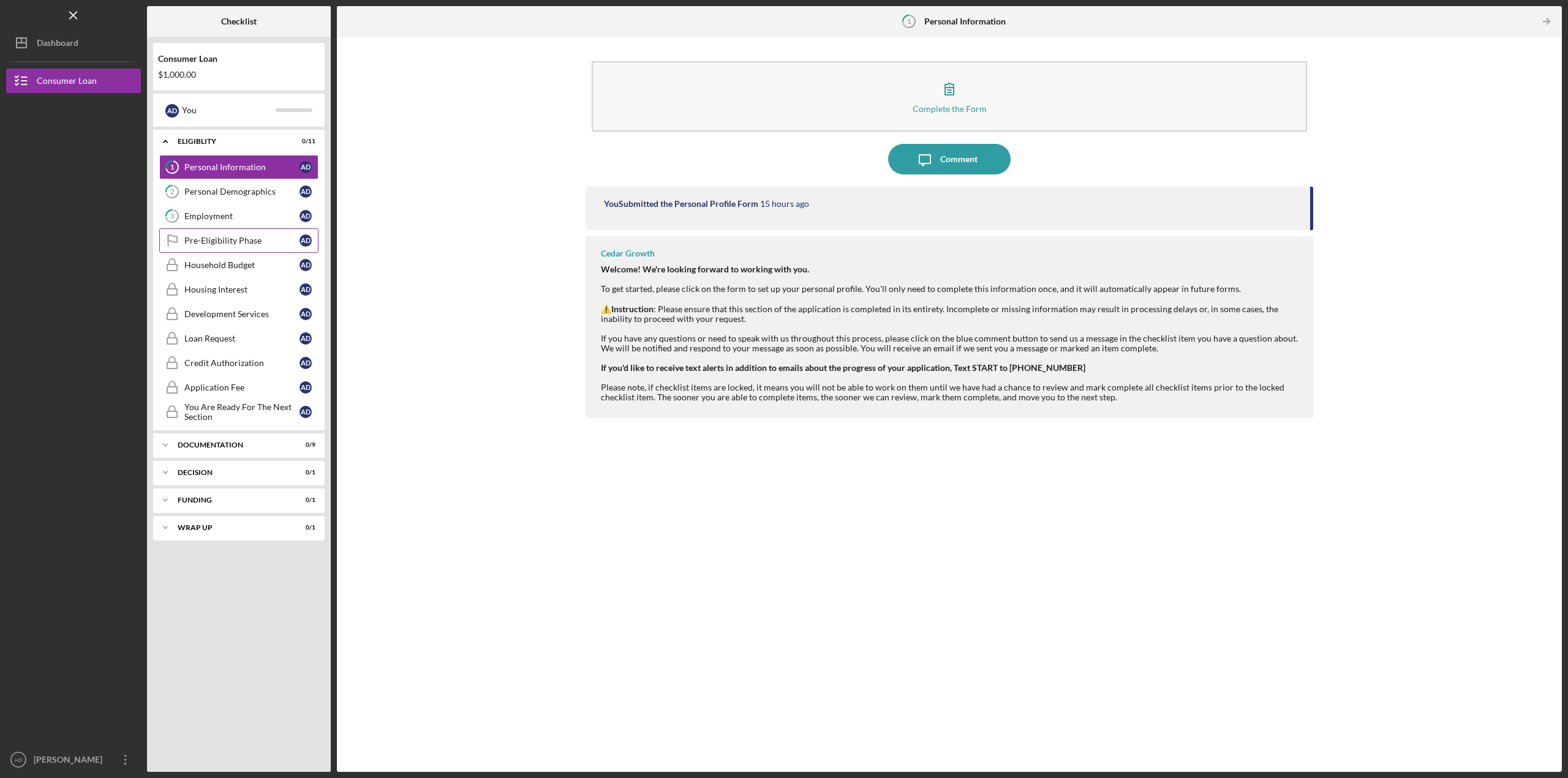
click at [223, 239] on div "Pre-Eligibility Phase" at bounding box center [242, 241] width 115 height 10
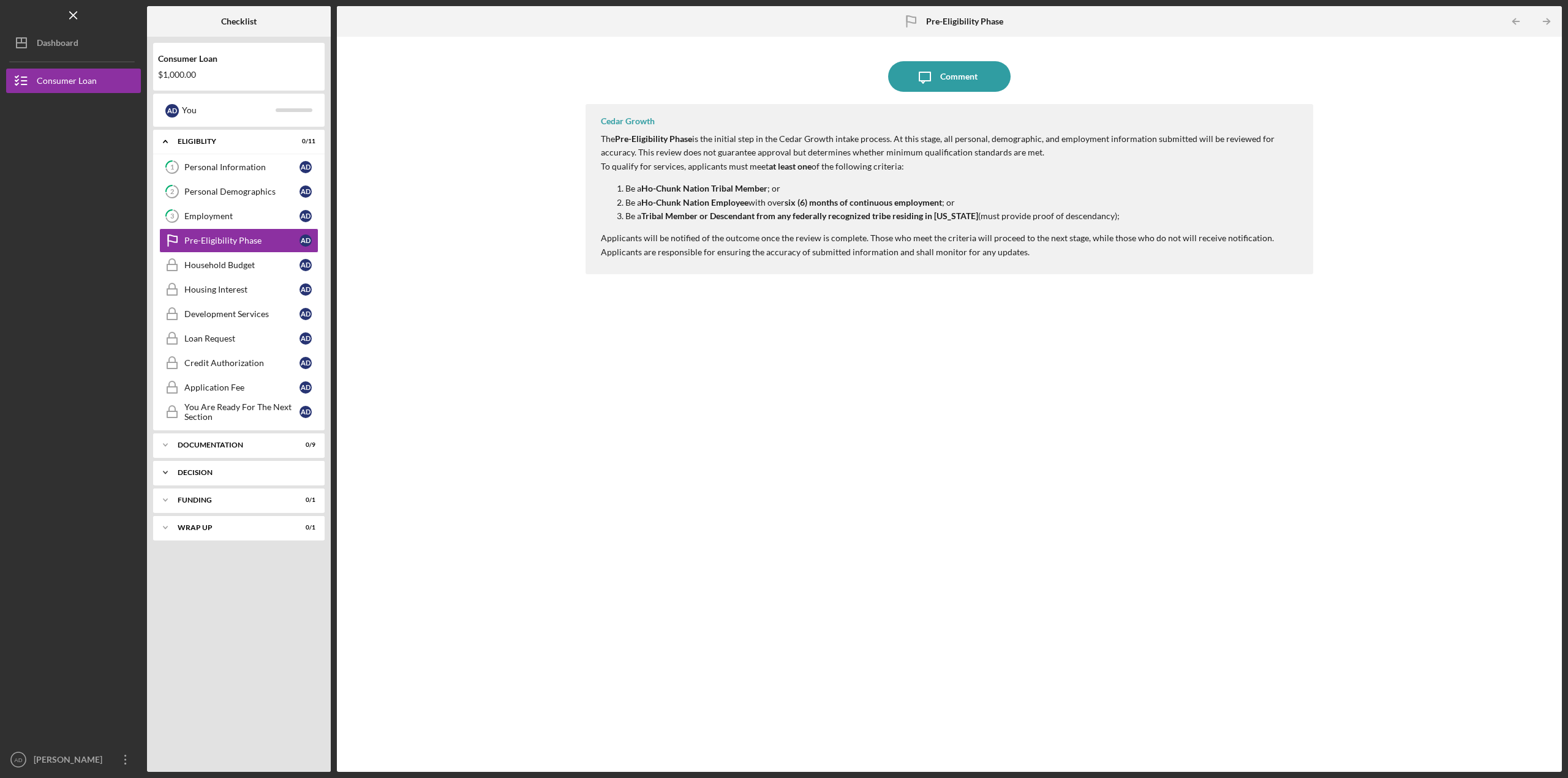
click at [161, 472] on icon "Icon/Expander" at bounding box center [165, 472] width 25 height 25
click at [162, 492] on icon "Icon/Expander" at bounding box center [165, 500] width 25 height 25
click at [52, 49] on div "Dashboard" at bounding box center [58, 45] width 42 height 28
